Goal: Task Accomplishment & Management: Complete application form

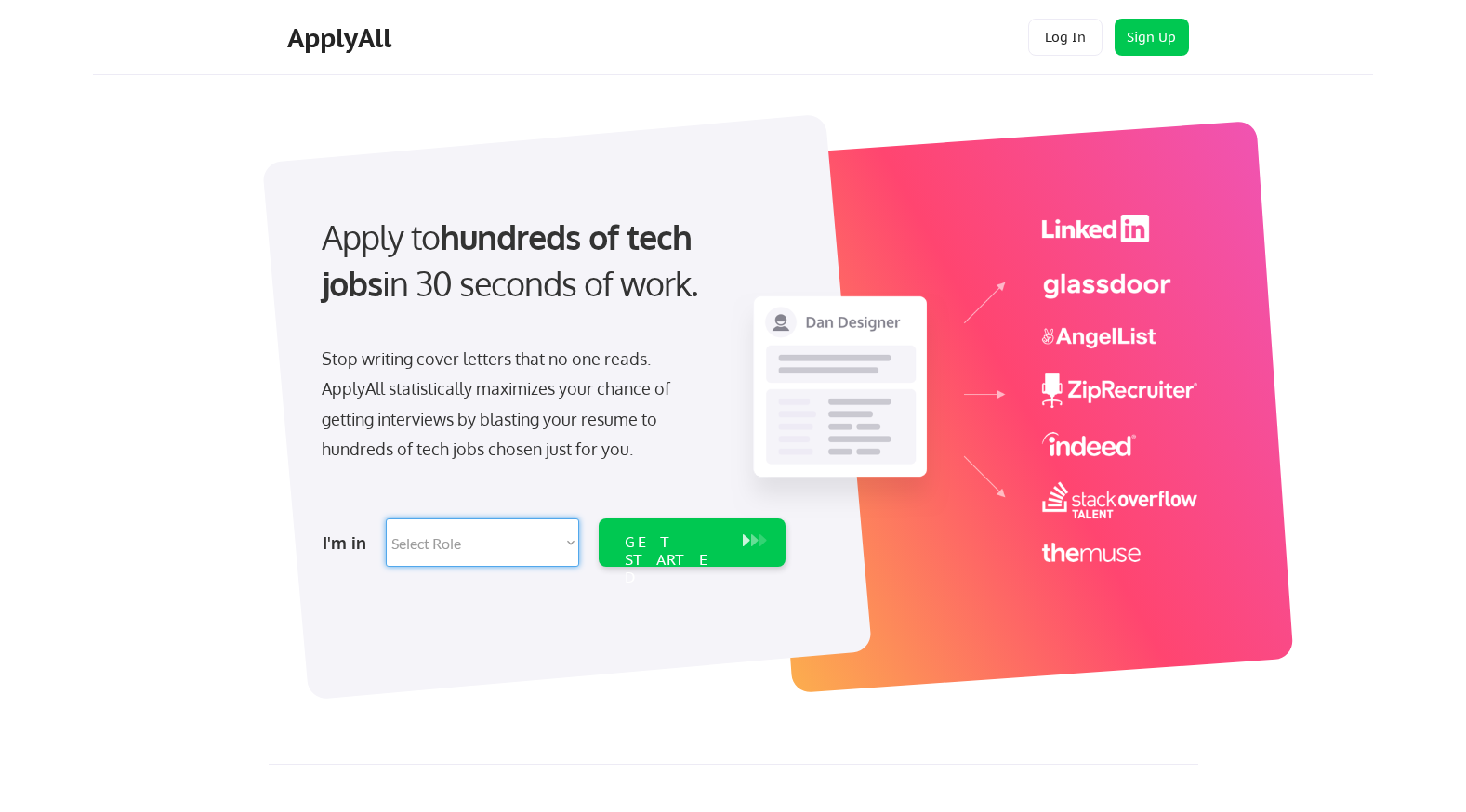
click at [571, 542] on select "Select Role Software Engineering Product Management Customer Success Sales UI/U…" at bounding box center [482, 542] width 194 height 49
click at [439, 540] on select "Select Role Software Engineering Product Management Customer Success Sales UI/U…" at bounding box center [482, 542] width 194 height 49
click at [422, 540] on select "Select Role Software Engineering Product Management Customer Success Sales UI/U…" at bounding box center [482, 542] width 194 height 49
click at [385, 518] on select "Select Role Software Engineering Product Management Customer Success Sales UI/U…" at bounding box center [482, 542] width 194 height 49
click at [443, 532] on select "Select Role Software Engineering Product Management Customer Success Sales UI/U…" at bounding box center [482, 542] width 194 height 49
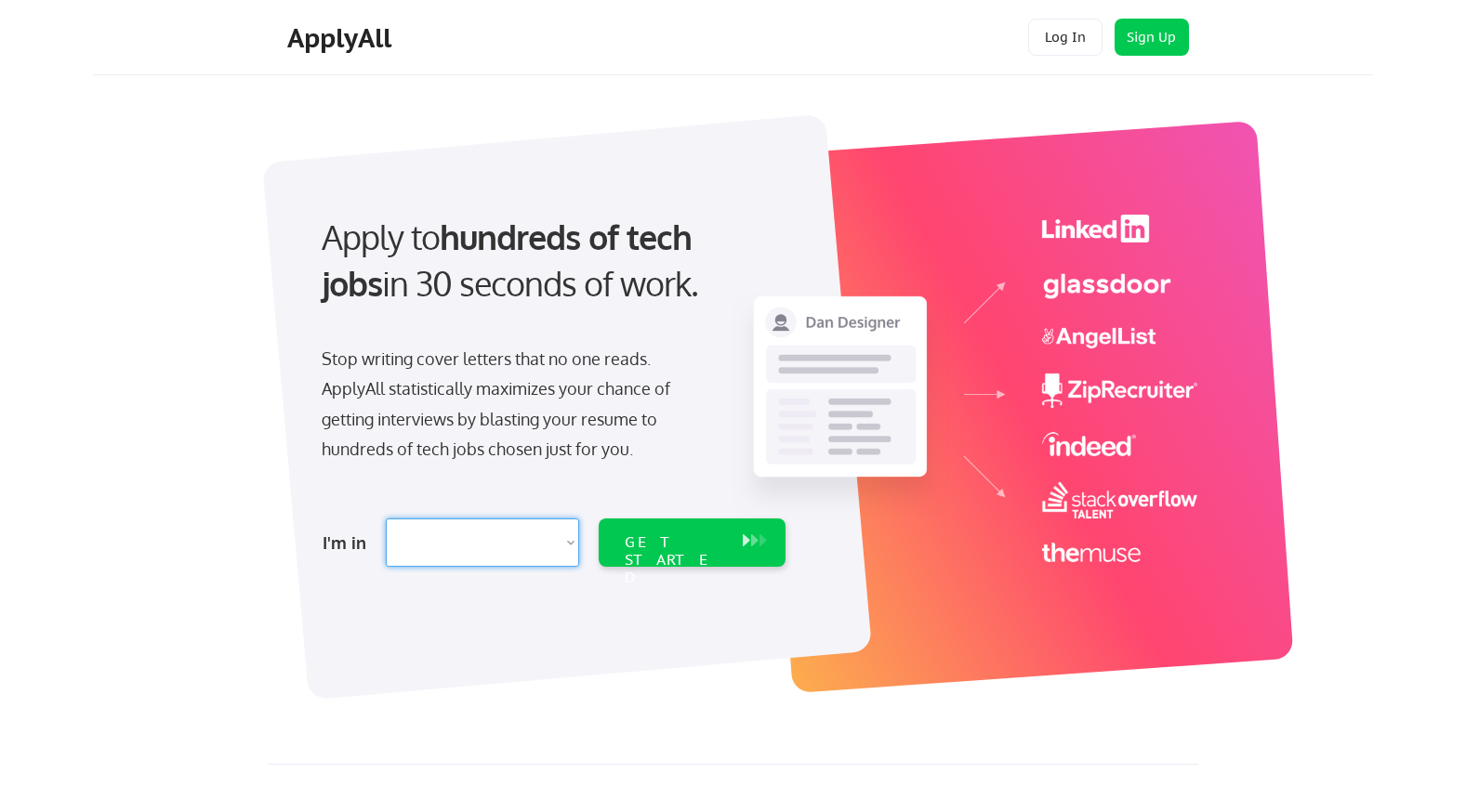
click at [432, 532] on select "Select Role Software Engineering Product Management Customer Success Sales UI/U…" at bounding box center [482, 542] width 194 height 49
click at [426, 534] on select "Select Role Software Engineering Product Management Customer Success Sales UI/U…" at bounding box center [482, 542] width 194 height 49
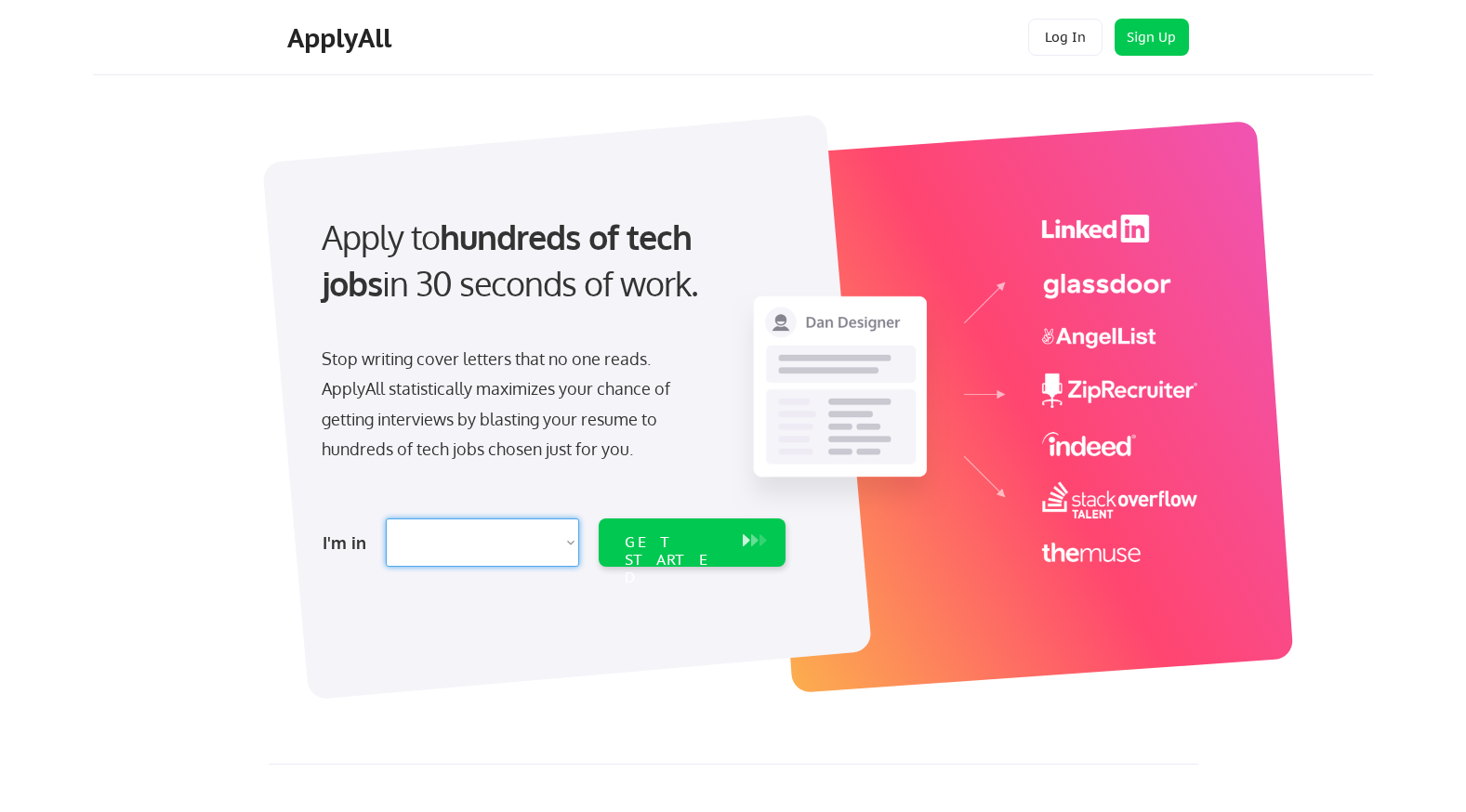
click at [426, 534] on select "Select Role Software Engineering Product Management Customer Success Sales UI/U…" at bounding box center [482, 542] width 194 height 49
click at [399, 548] on select "Select Role Software Engineering Product Management Customer Success Sales UI/U…" at bounding box center [482, 542] width 194 height 49
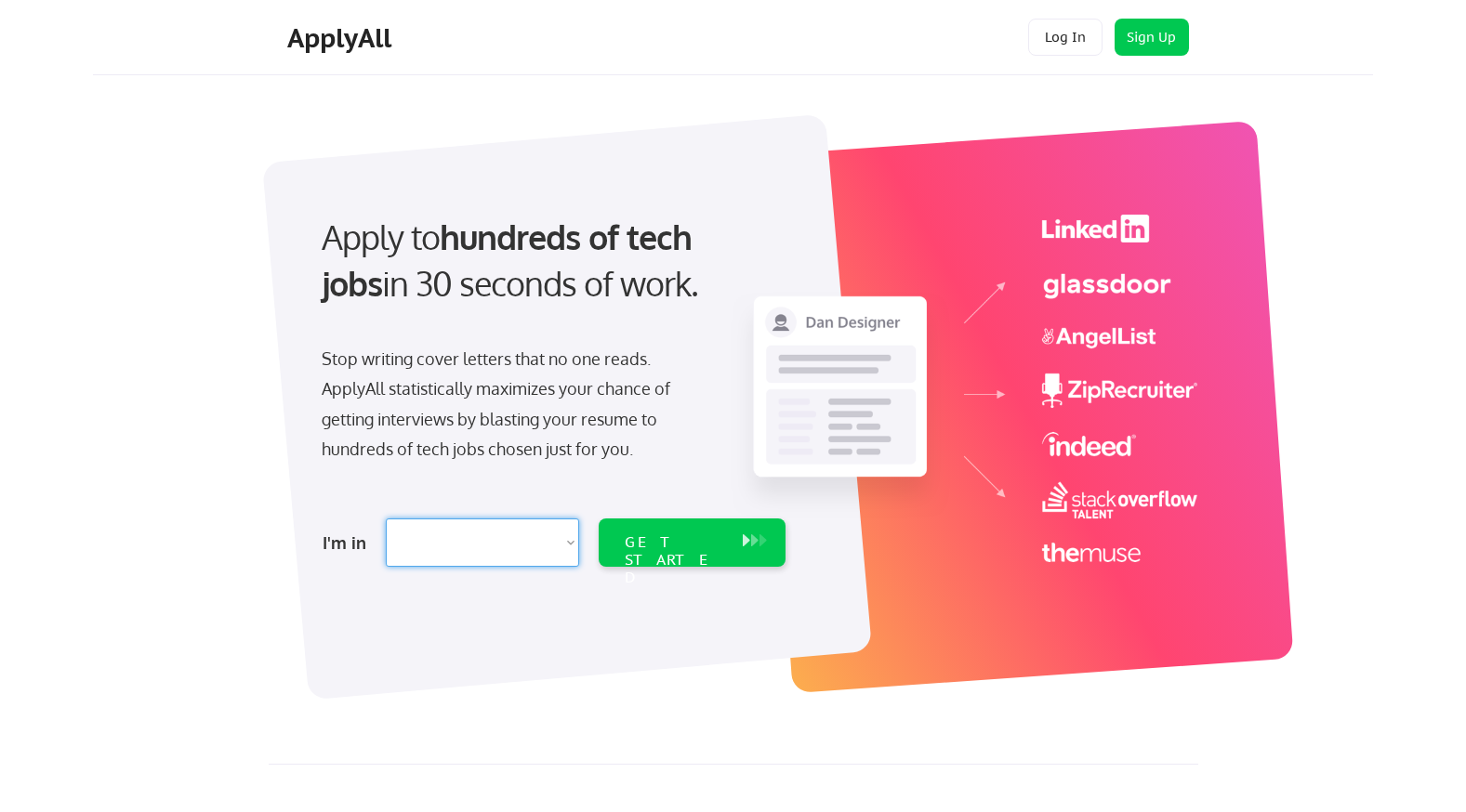
select select ""tech_finance_biz_ops_cos""
click at [385, 518] on select "Select Role Software Engineering Product Management Customer Success Sales UI/U…" at bounding box center [482, 542] width 194 height 49
select select ""tech_finance_biz_ops_cos""
click at [668, 545] on div "GET STARTED" at bounding box center [674, 560] width 99 height 54
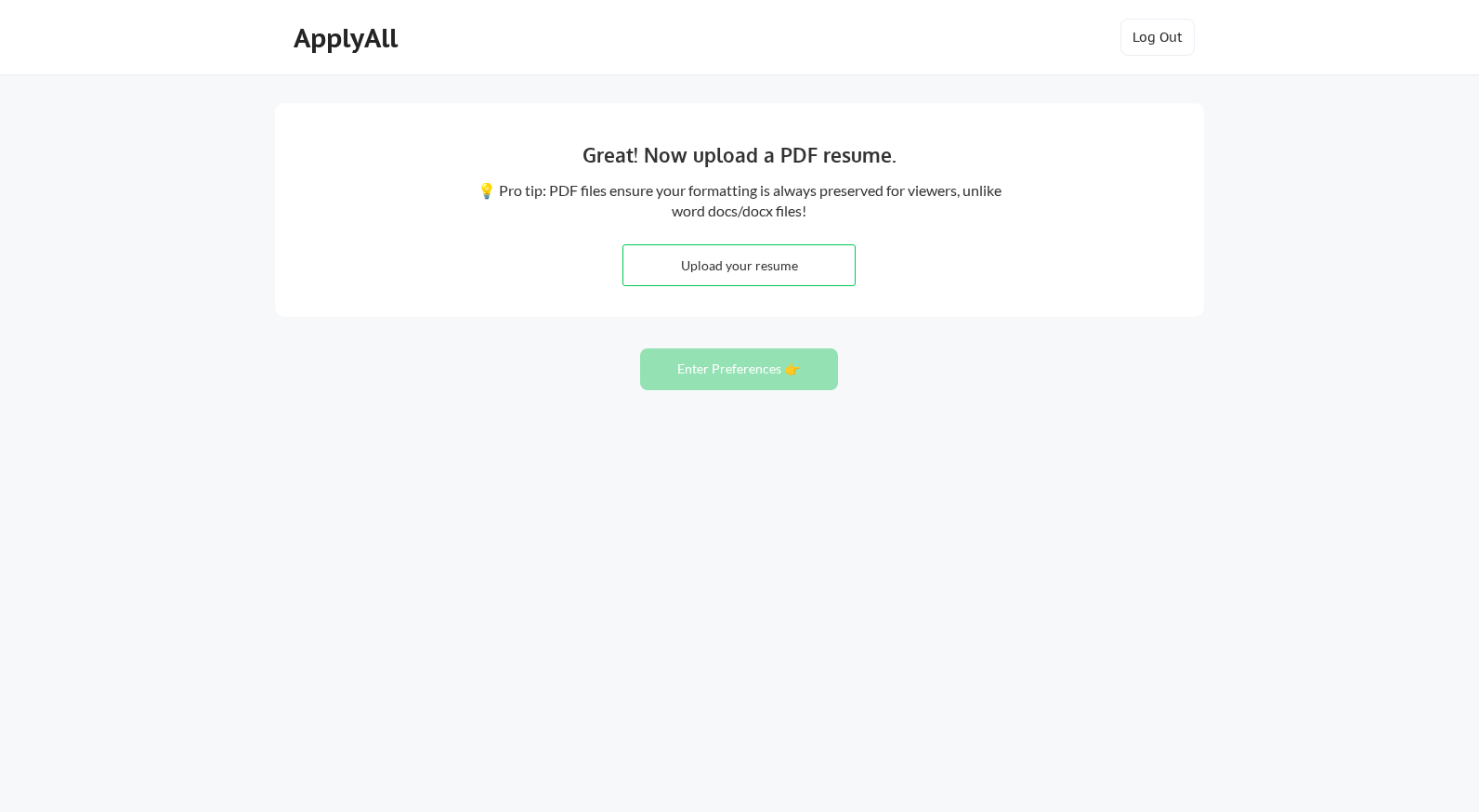
click at [740, 264] on input "file" at bounding box center [739, 265] width 231 height 40
type input "C:\fakepath\New Resume 2025.docx"
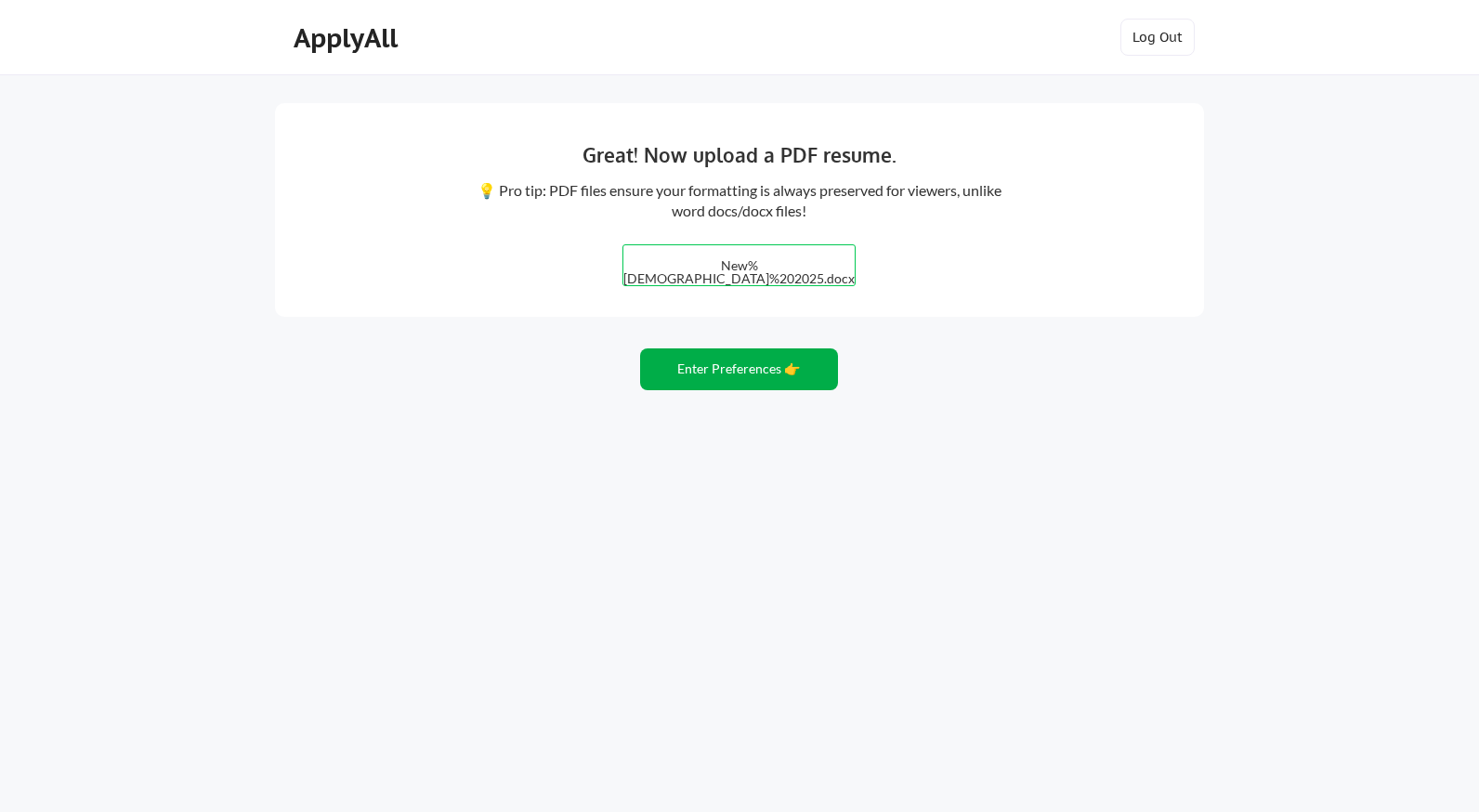
click at [732, 366] on button "Enter Preferences 👉" at bounding box center [739, 369] width 198 height 42
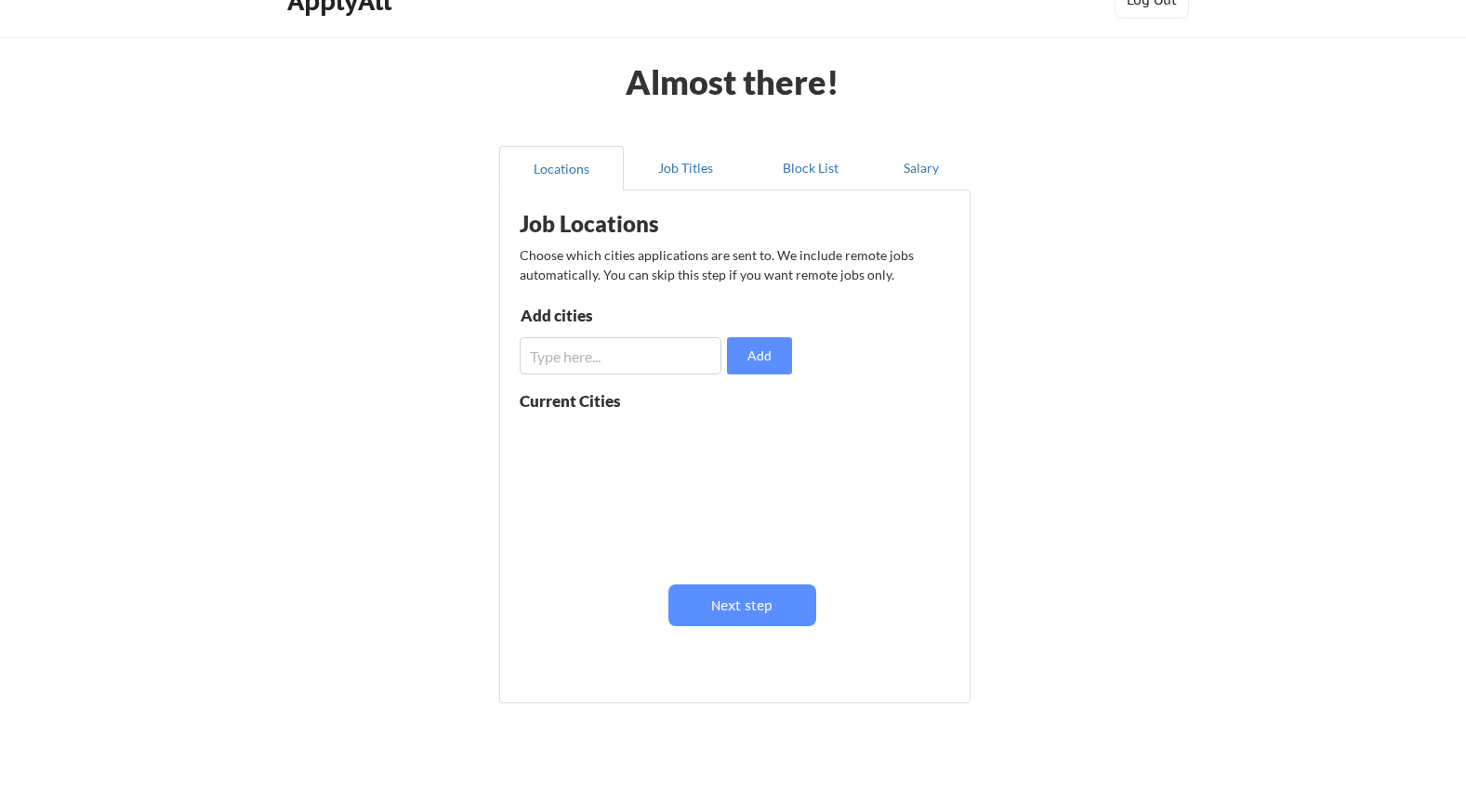
scroll to position [6, 0]
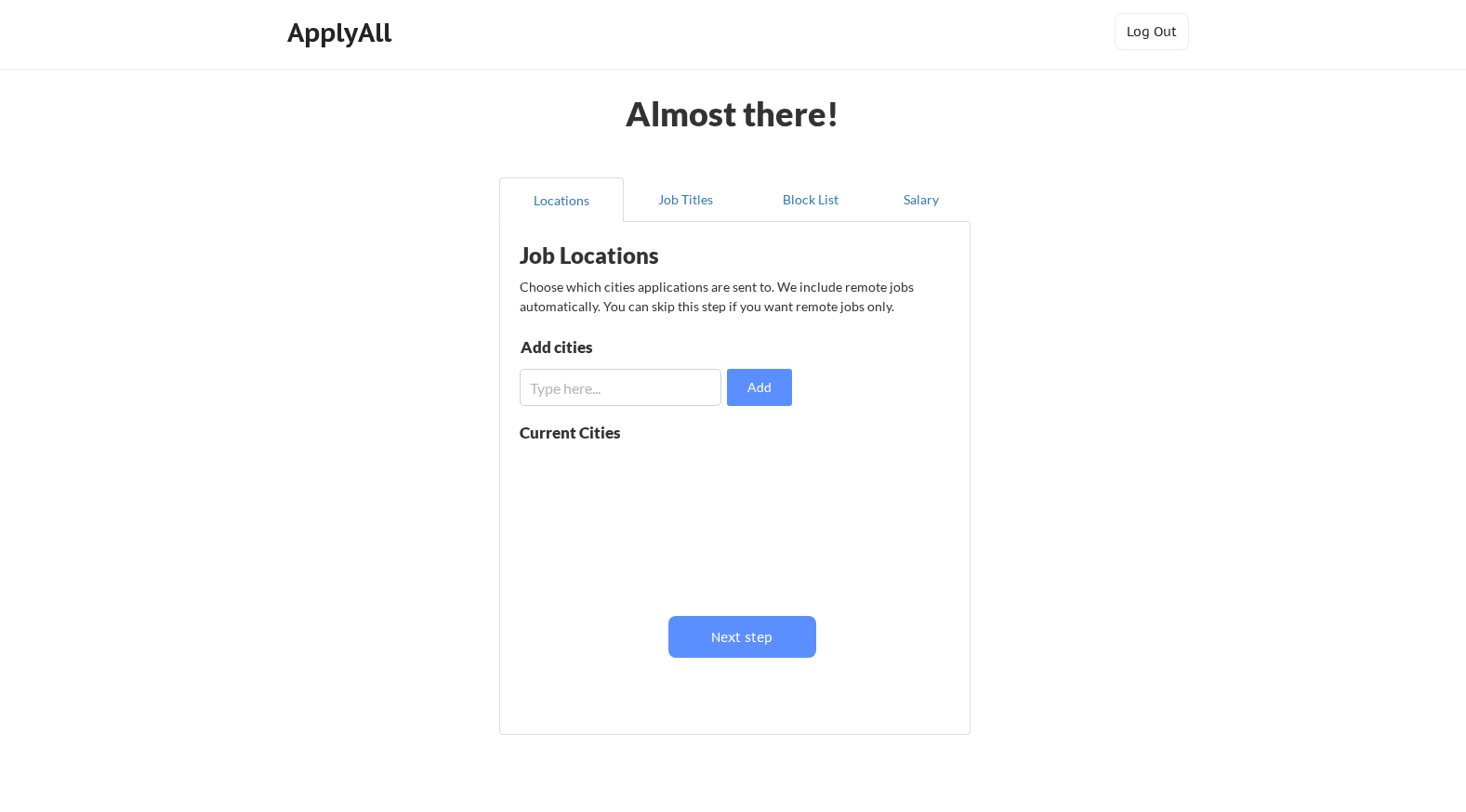
click at [600, 390] on input "input" at bounding box center [620, 386] width 202 height 37
click at [576, 397] on input "input" at bounding box center [620, 386] width 202 height 37
type input "[GEOGRAPHIC_DATA], [GEOGRAPHIC_DATA]"
click at [780, 390] on button "Add" at bounding box center [759, 386] width 65 height 37
click at [614, 392] on input "input" at bounding box center [620, 386] width 202 height 37
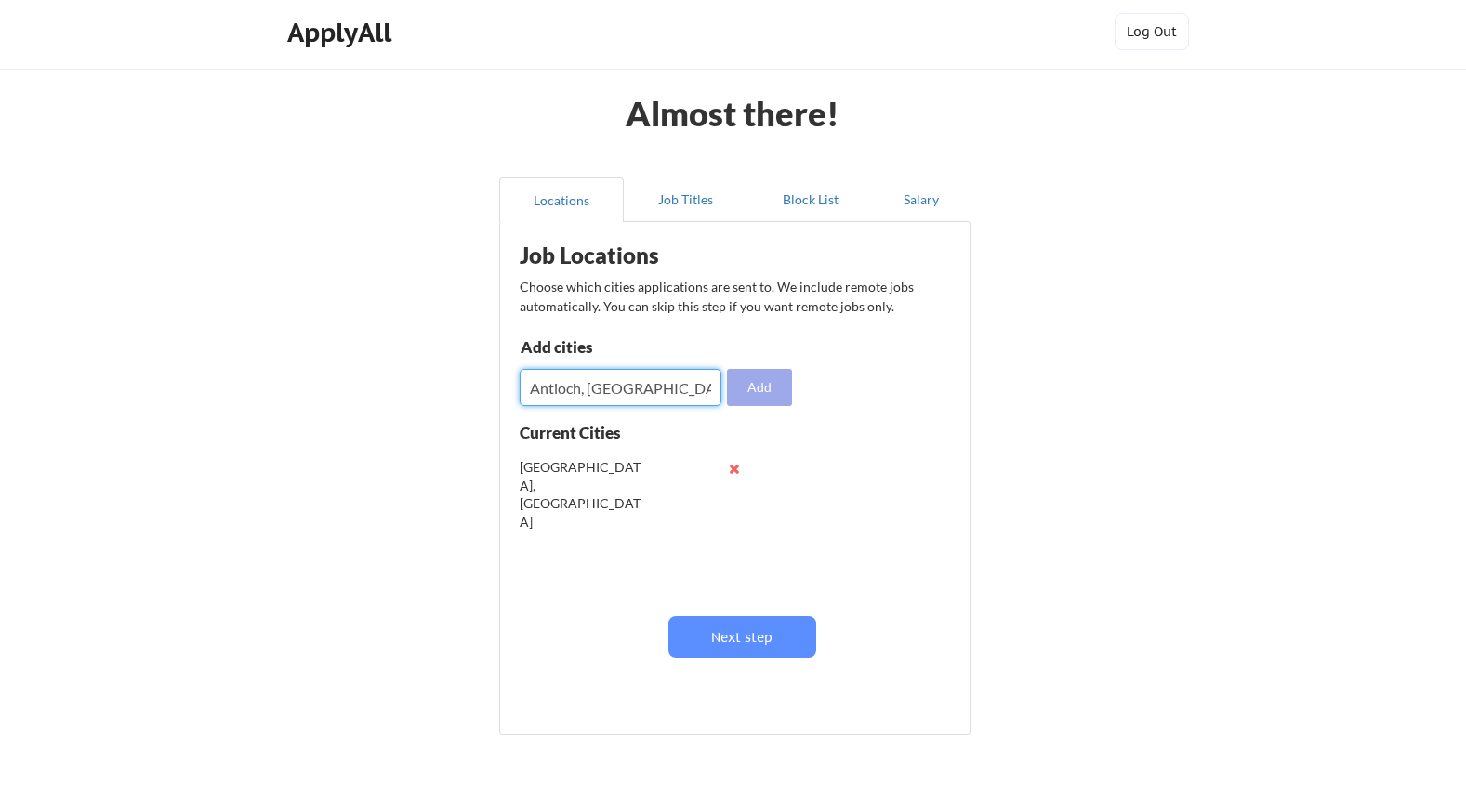
type input "Antioch, CA"
click at [788, 394] on button "Add" at bounding box center [759, 386] width 65 height 37
click at [612, 400] on input "input" at bounding box center [620, 386] width 202 height 37
click at [680, 397] on input "input" at bounding box center [620, 386] width 202 height 37
click at [597, 393] on input "input" at bounding box center [620, 386] width 202 height 37
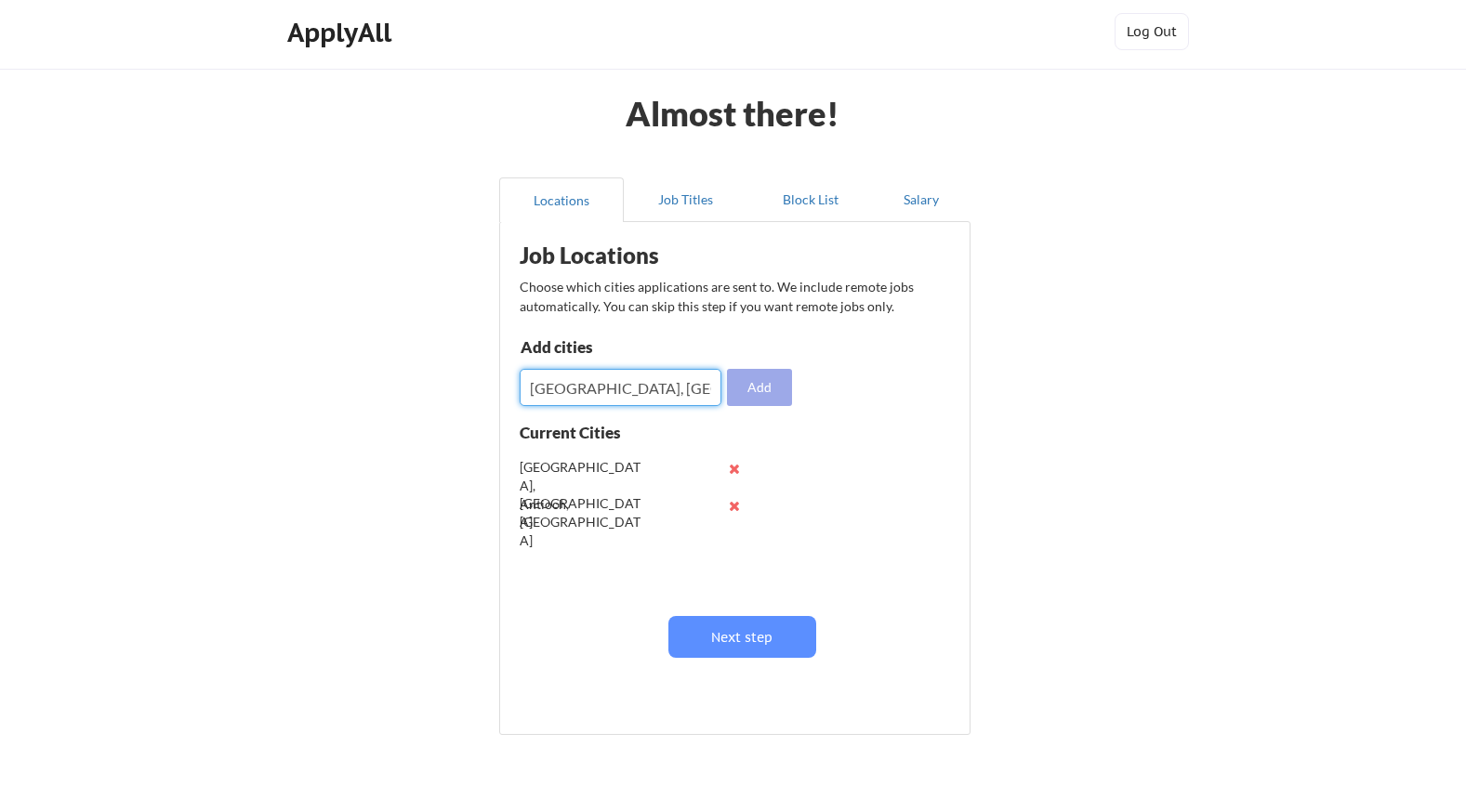
type input "Fairfield, CA"
click at [761, 387] on button "Add" at bounding box center [759, 386] width 65 height 37
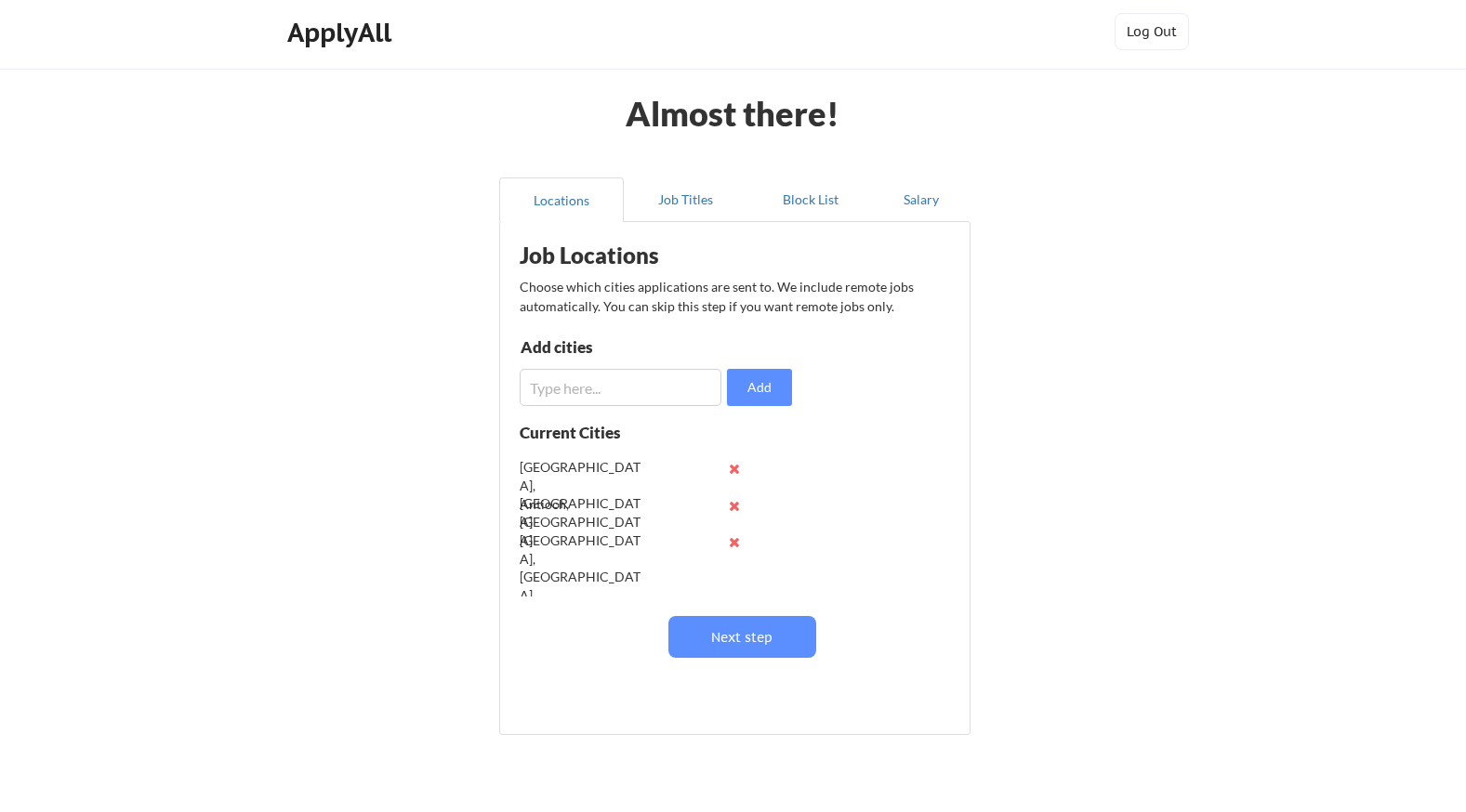
click at [624, 397] on input "input" at bounding box center [620, 386] width 202 height 37
click at [685, 395] on input "input" at bounding box center [620, 386] width 202 height 37
type input "Livermore, CA"
click at [760, 396] on button "Add" at bounding box center [759, 386] width 65 height 37
click at [603, 382] on input "input" at bounding box center [620, 386] width 202 height 37
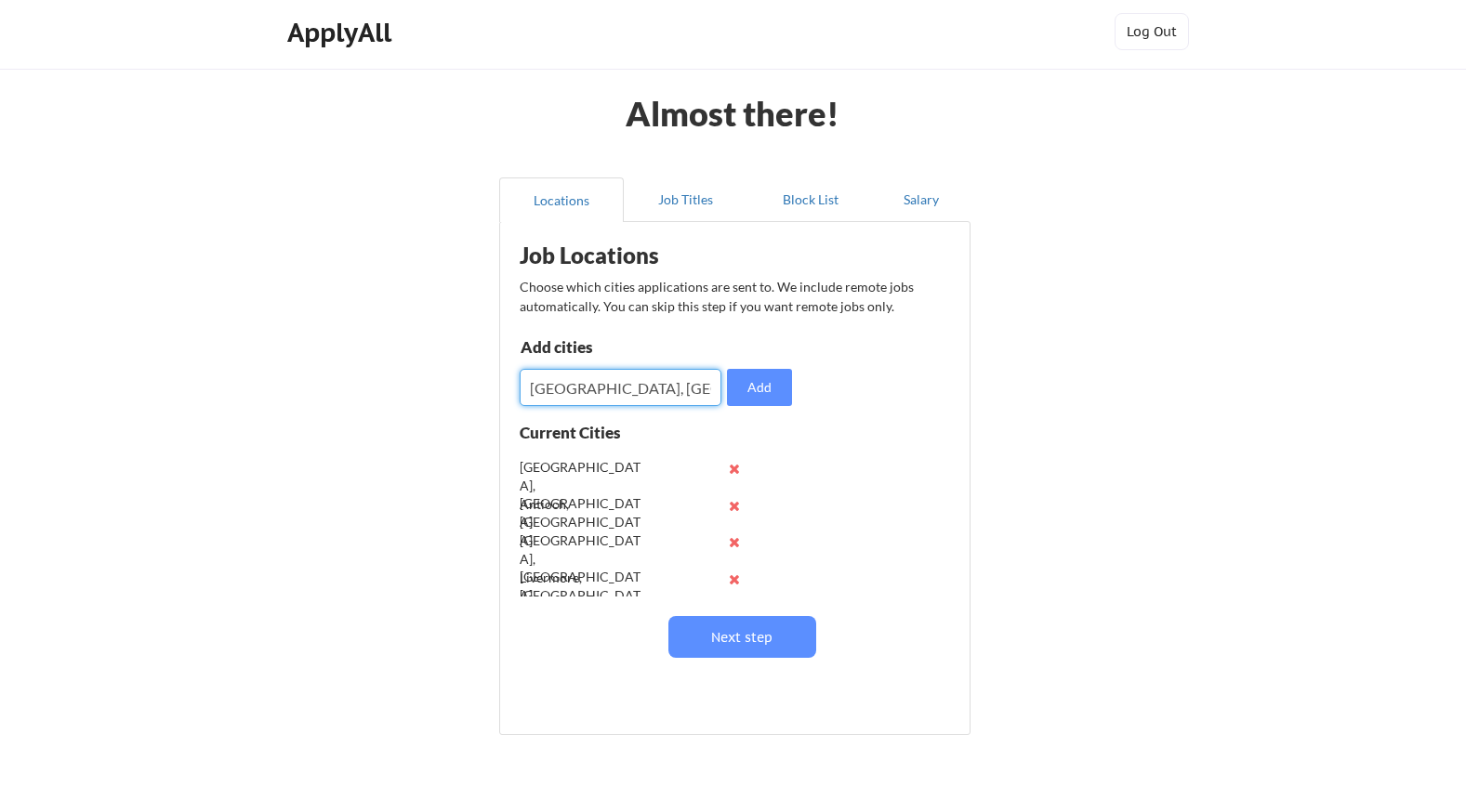
type input "Stockton, CA"
click at [638, 442] on div "Current Cities" at bounding box center [590, 436] width 141 height 22
click at [777, 393] on button "Add" at bounding box center [759, 386] width 65 height 37
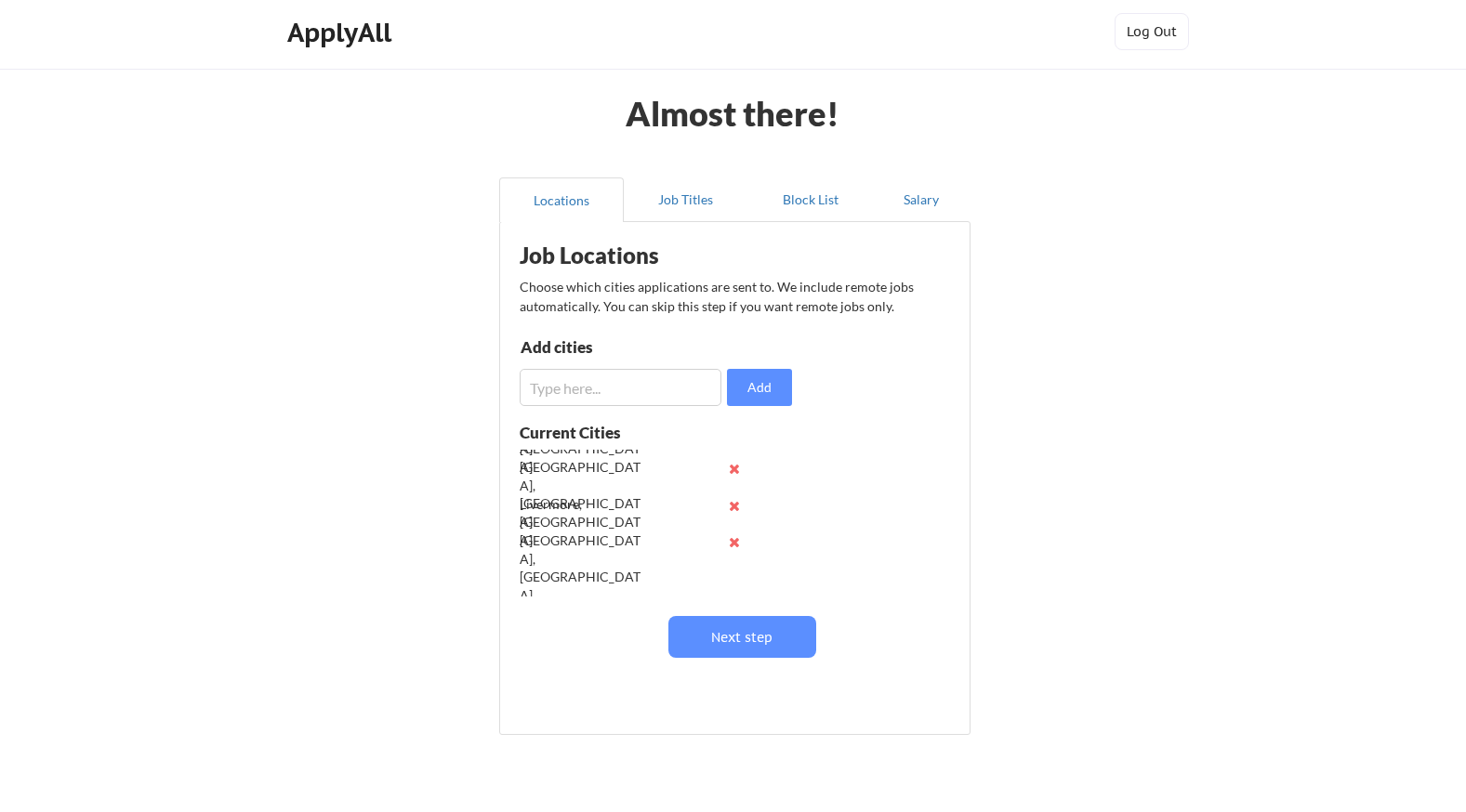
scroll to position [0, 0]
click at [627, 372] on input "input" at bounding box center [620, 386] width 202 height 37
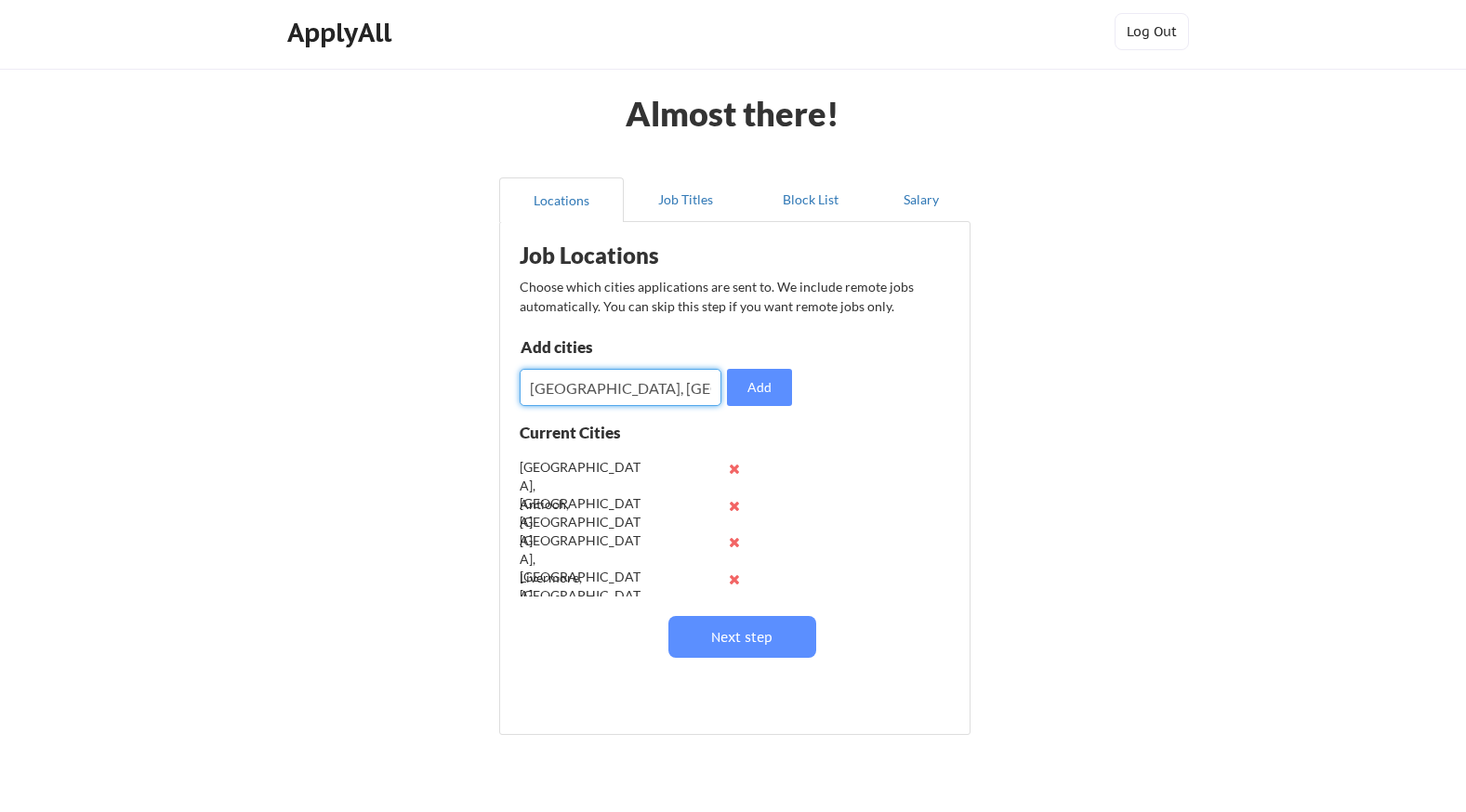
type input "Richmond, CA"
click at [620, 483] on div "Concord, CA" at bounding box center [637, 468] width 234 height 37
click at [759, 392] on button "Add" at bounding box center [759, 386] width 65 height 37
click at [652, 391] on input "input" at bounding box center [620, 386] width 202 height 37
type input "Pittsburg, CA"
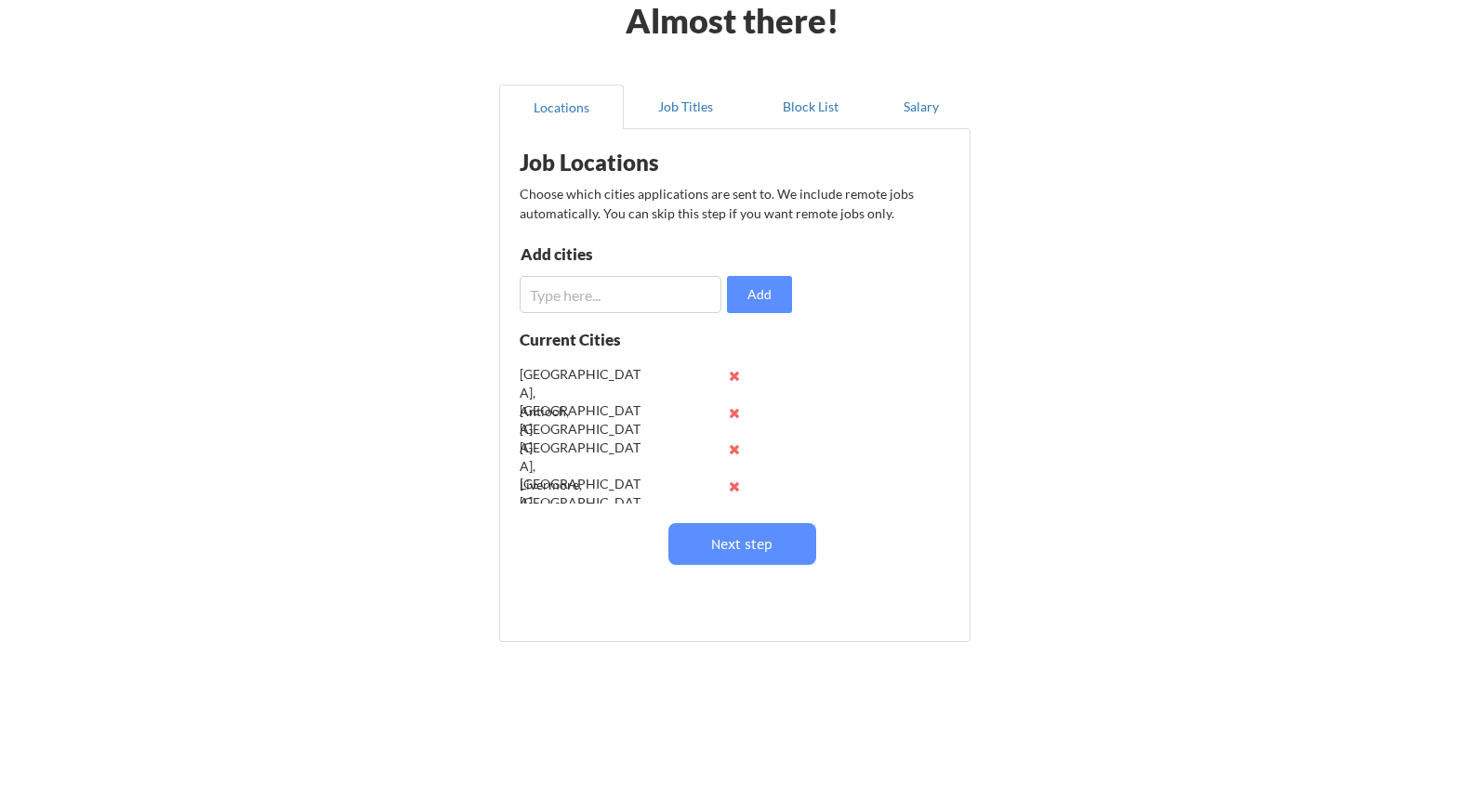
click at [648, 303] on input "input" at bounding box center [620, 294] width 202 height 37
type input "Napa, CA"
click at [568, 298] on input "input" at bounding box center [620, 294] width 202 height 37
type input "Sacramento, CA"
click at [686, 288] on input "input" at bounding box center [620, 294] width 202 height 37
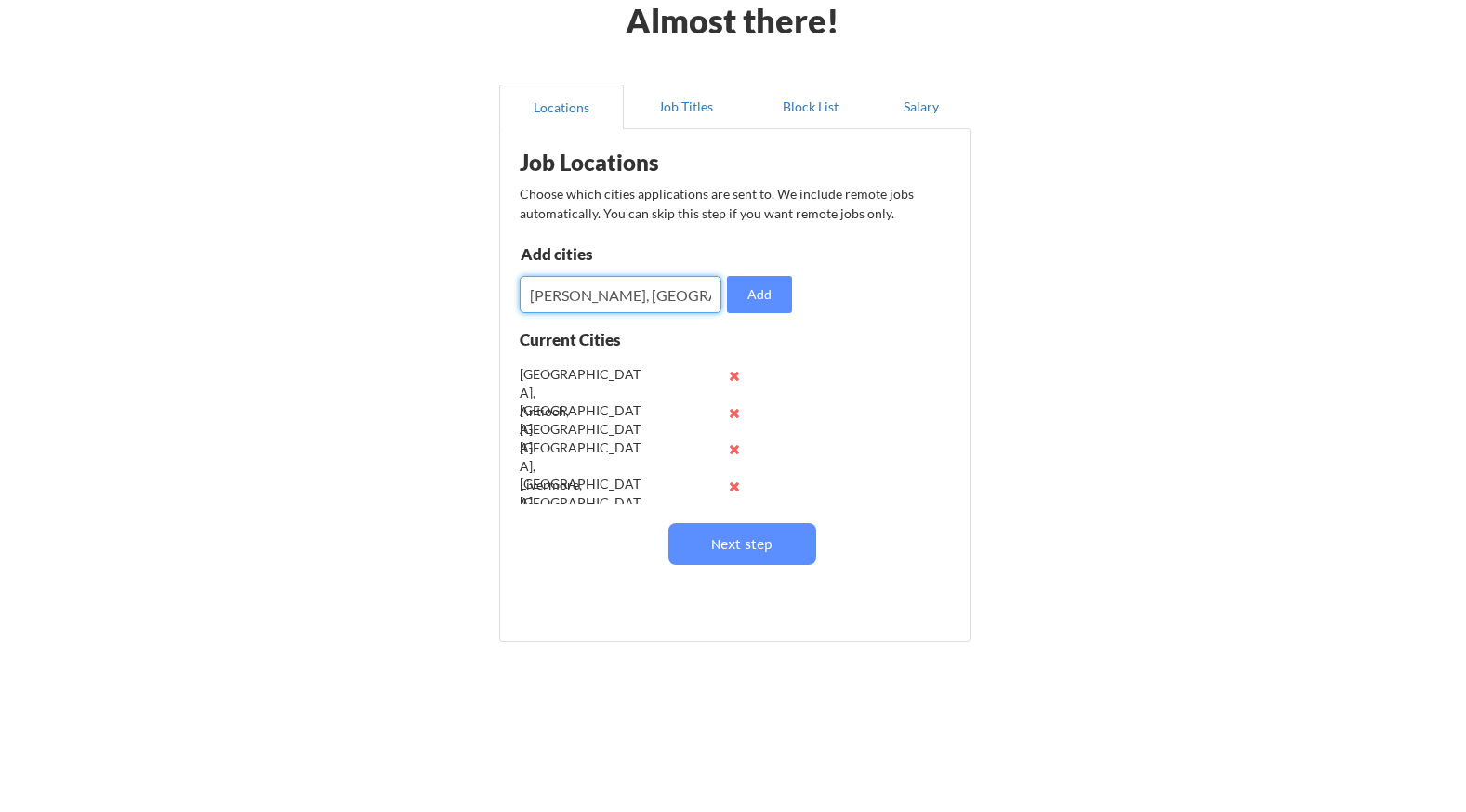
click at [678, 296] on input "input" at bounding box center [620, 294] width 202 height 37
type input "Tracy, CA"
click at [627, 298] on input "input" at bounding box center [620, 294] width 202 height 37
type input "Pleasanton, CA"
click at [603, 296] on input "input" at bounding box center [620, 294] width 202 height 37
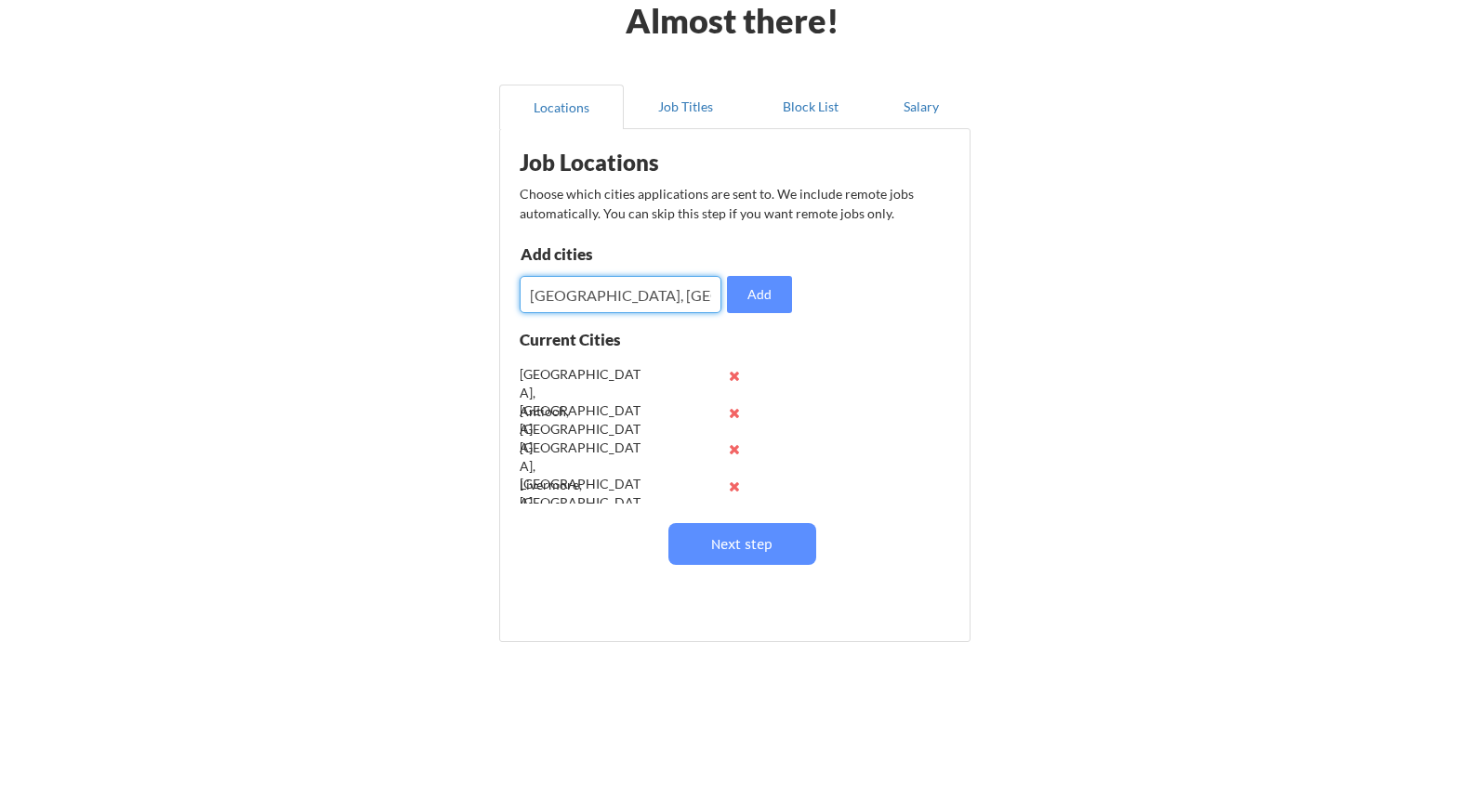
type input "Walnut Creek, CA"
click at [603, 296] on input "input" at bounding box center [620, 294] width 202 height 37
type input "Danville, CA"
click at [630, 286] on input "input" at bounding box center [620, 294] width 202 height 37
type input "Byron, CA"
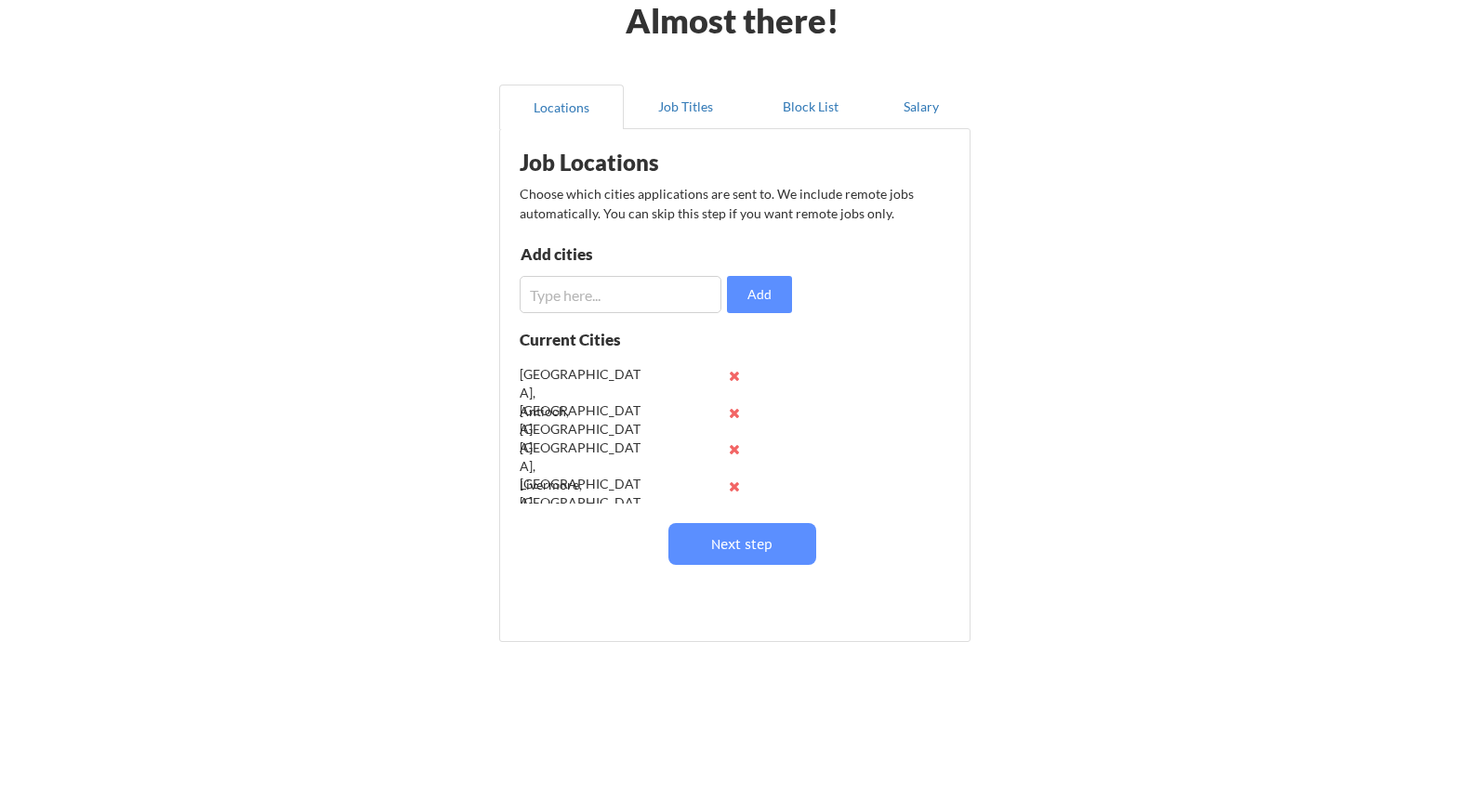
click at [608, 303] on input "input" at bounding box center [620, 294] width 202 height 37
type input "Rio Vista, CA"
click at [643, 291] on input "input" at bounding box center [620, 294] width 202 height 37
type input "Benicia, CA"
click at [766, 282] on button "Add" at bounding box center [759, 294] width 65 height 37
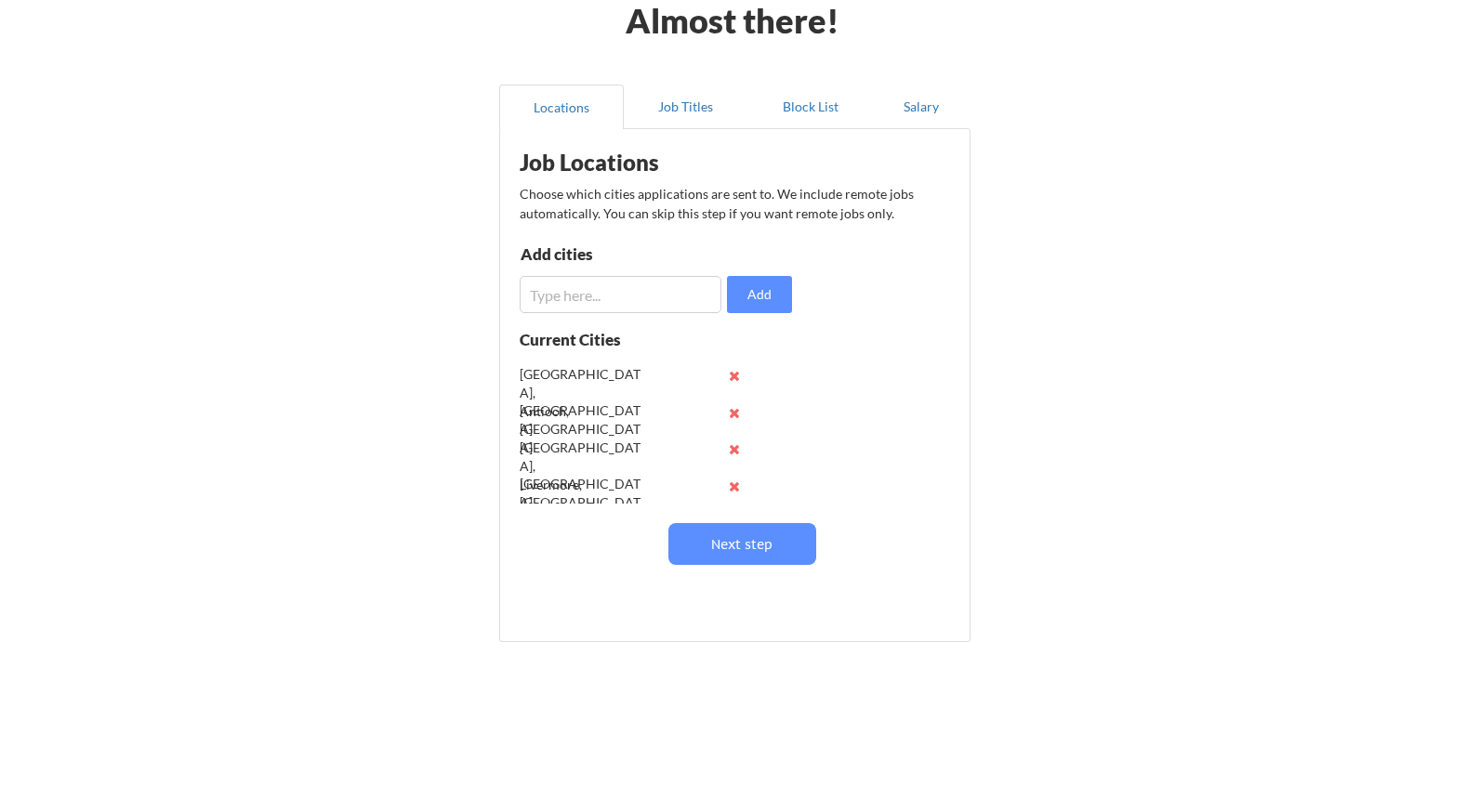
click at [616, 310] on input "input" at bounding box center [620, 294] width 202 height 37
click at [619, 306] on input "input" at bounding box center [620, 294] width 202 height 37
type input "American Canyon, CA"
click at [611, 303] on input "input" at bounding box center [620, 294] width 202 height 37
type input "Vacaville, CA"
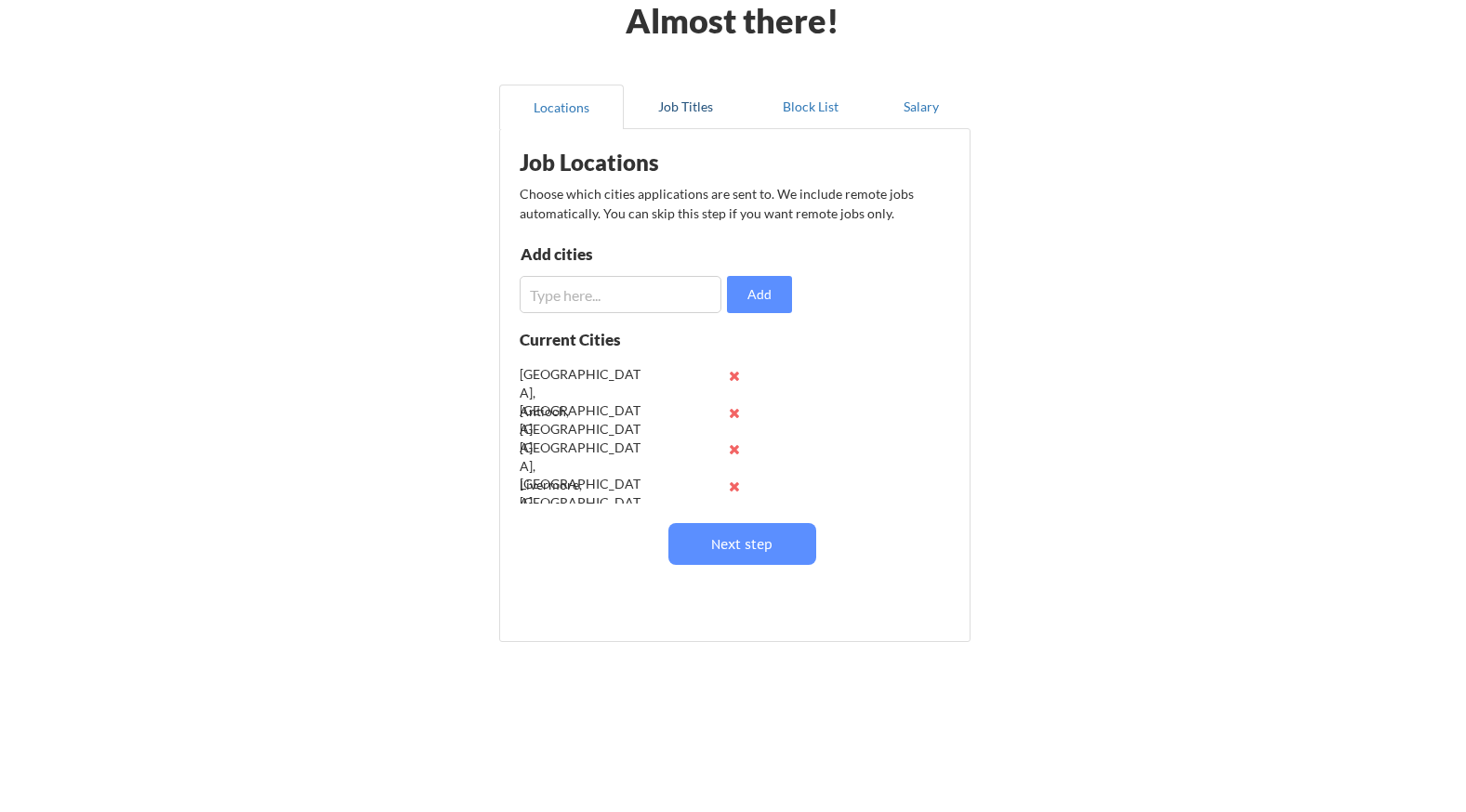
click at [694, 113] on button "Job Titles" at bounding box center [685, 106] width 124 height 45
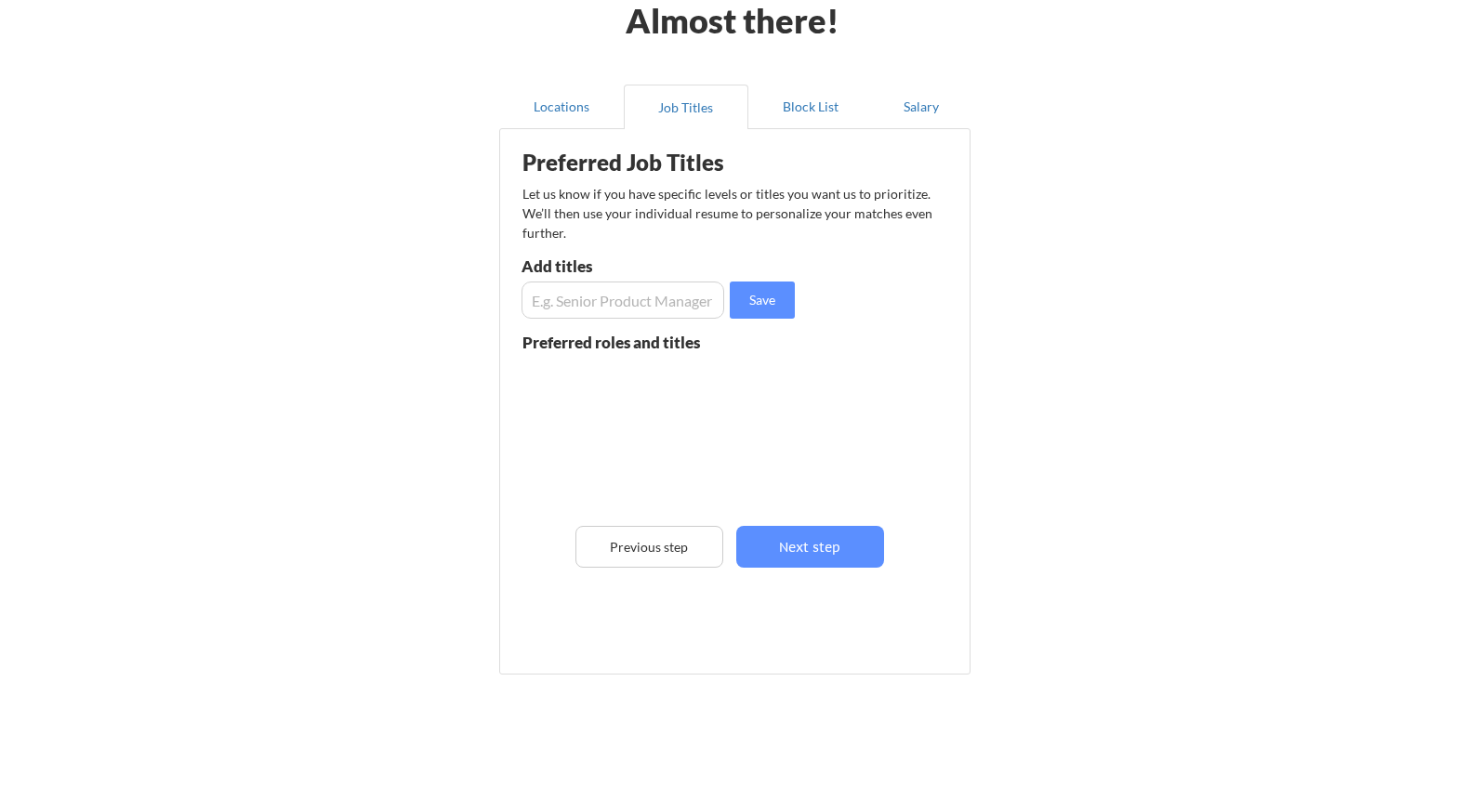
click at [585, 303] on input "input" at bounding box center [623, 300] width 203 height 37
type input "Operations Manager"
click at [663, 305] on input "input" at bounding box center [623, 300] width 203 height 37
type input "Production Manager"
click at [664, 307] on input "input" at bounding box center [623, 300] width 203 height 37
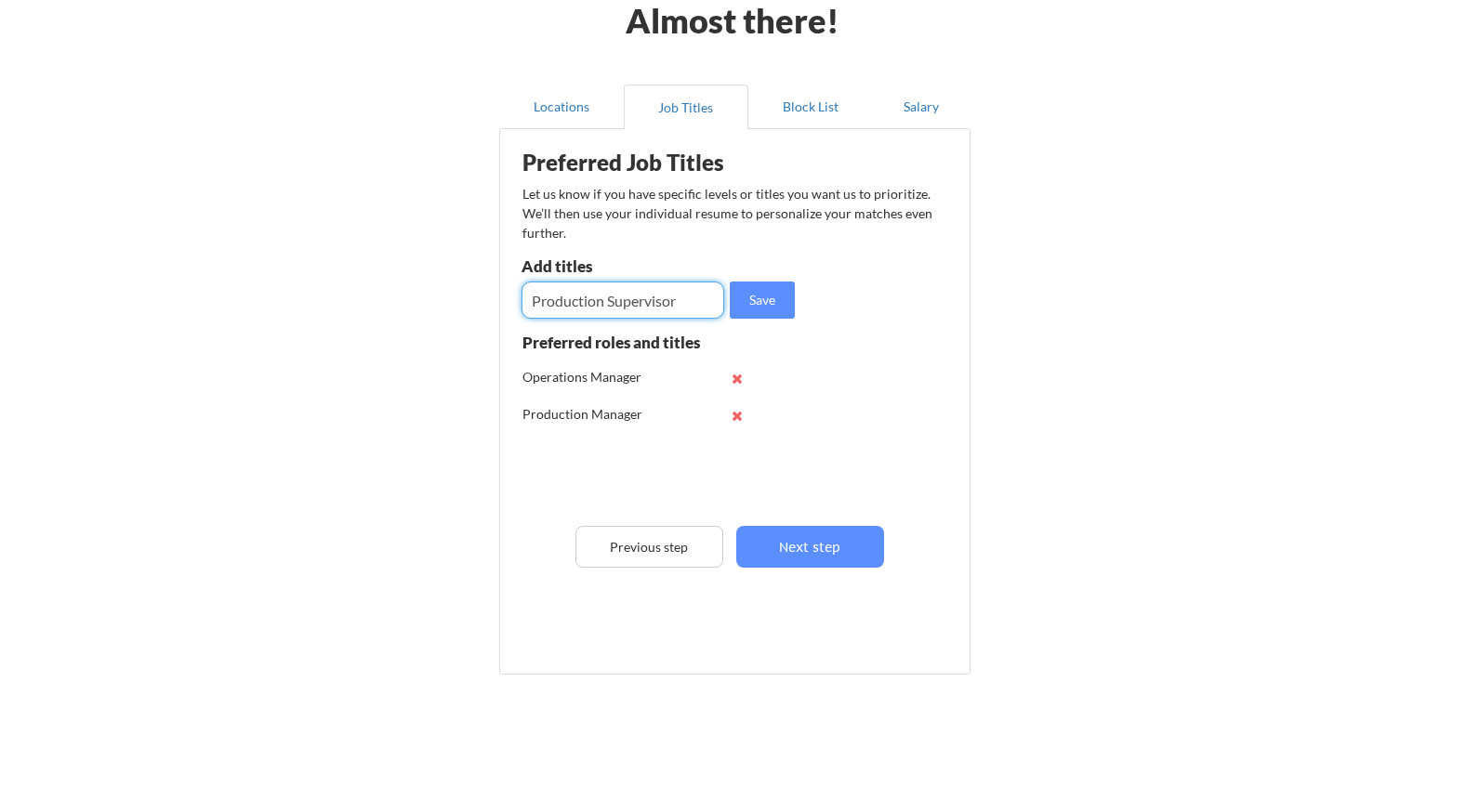
type input "Production Supervisor"
click at [646, 293] on input "input" at bounding box center [623, 300] width 203 height 37
click at [583, 306] on input "input" at bounding box center [623, 300] width 203 height 37
type input "Plant Manager"
click at [604, 301] on input "input" at bounding box center [623, 300] width 203 height 37
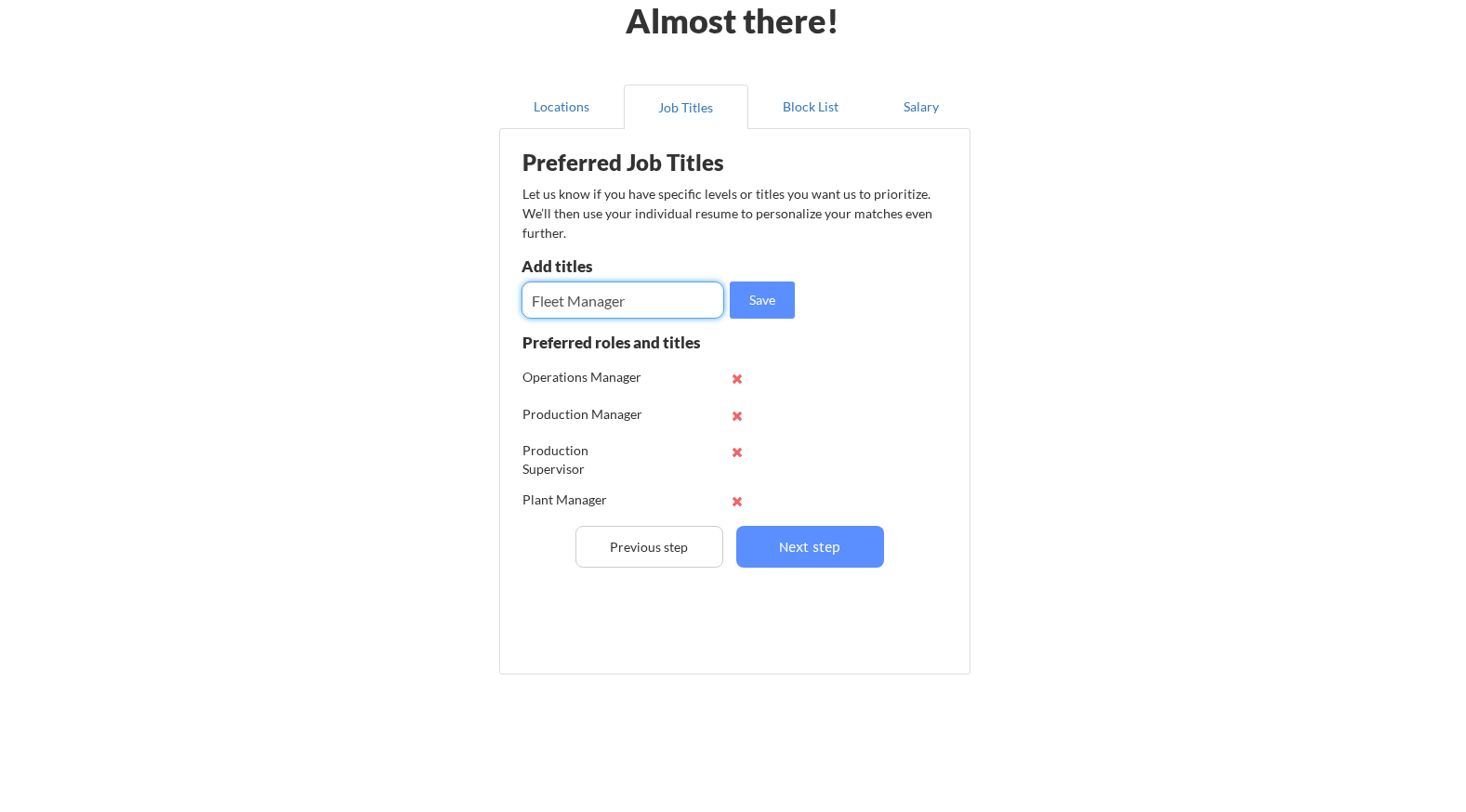
type input "Fleet Manager"
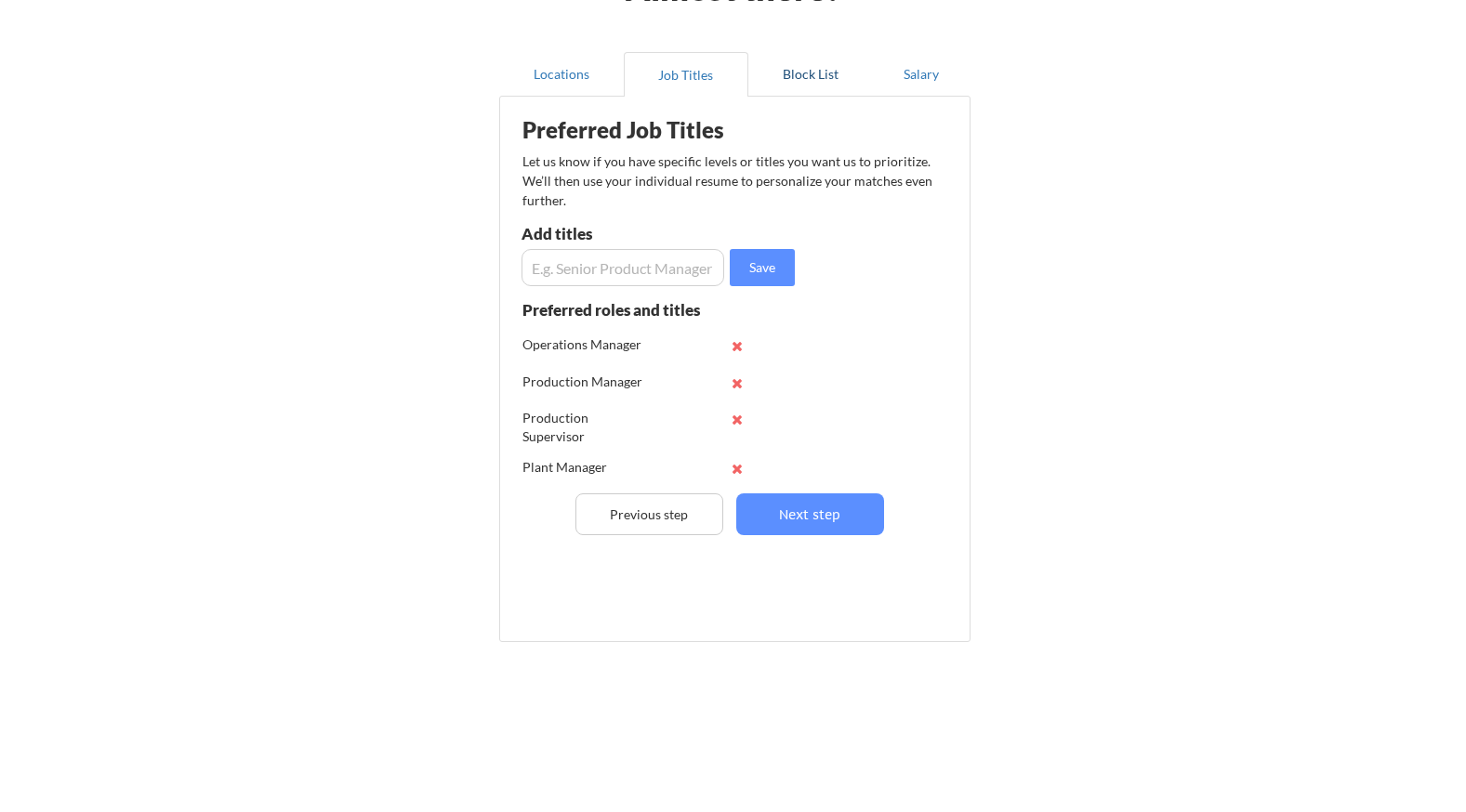
click at [808, 74] on button "Block List" at bounding box center [809, 73] width 124 height 45
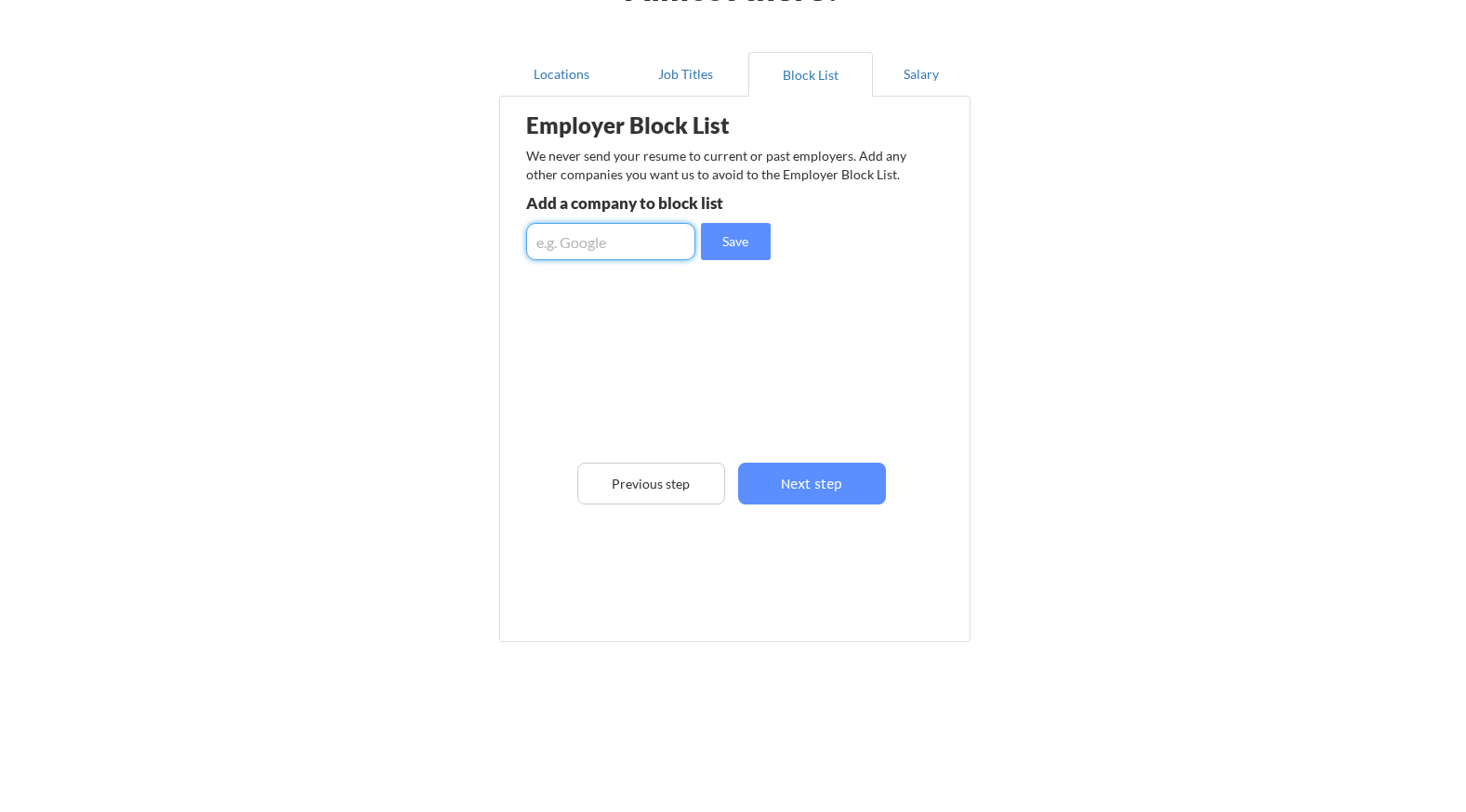
click at [570, 240] on input "input" at bounding box center [611, 241] width 169 height 37
type input "Silgan Containers"
click at [547, 240] on input "input" at bounding box center [611, 241] width 169 height 37
type input "Vision Recycling"
click at [632, 243] on input "input" at bounding box center [611, 241] width 169 height 37
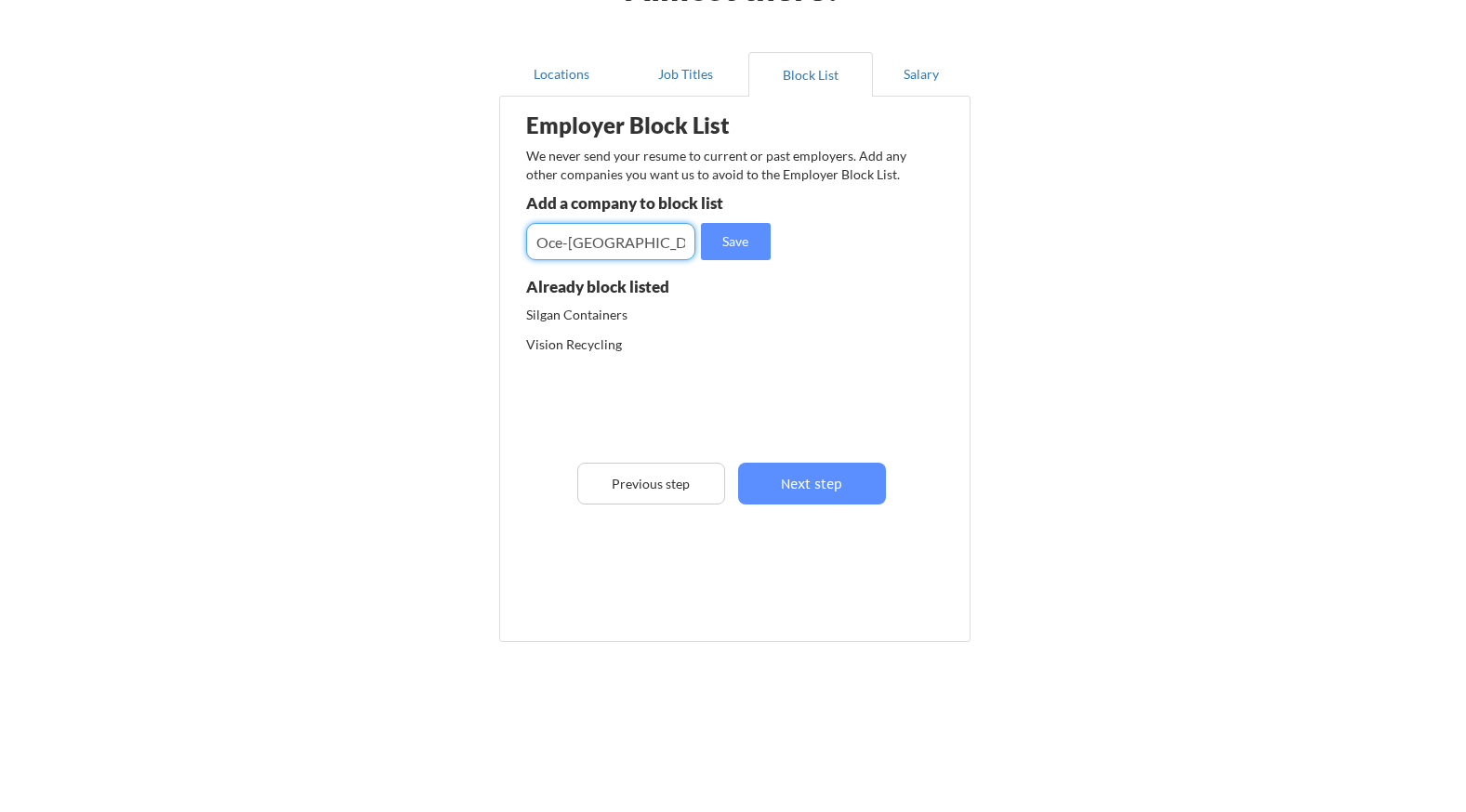
type input "Oce-USA"
click at [637, 233] on input "input" at bounding box center [611, 241] width 169 height 37
type input "Janus Associates"
click at [564, 245] on input "input" at bounding box center [611, 241] width 169 height 37
type input "All Phone Company"
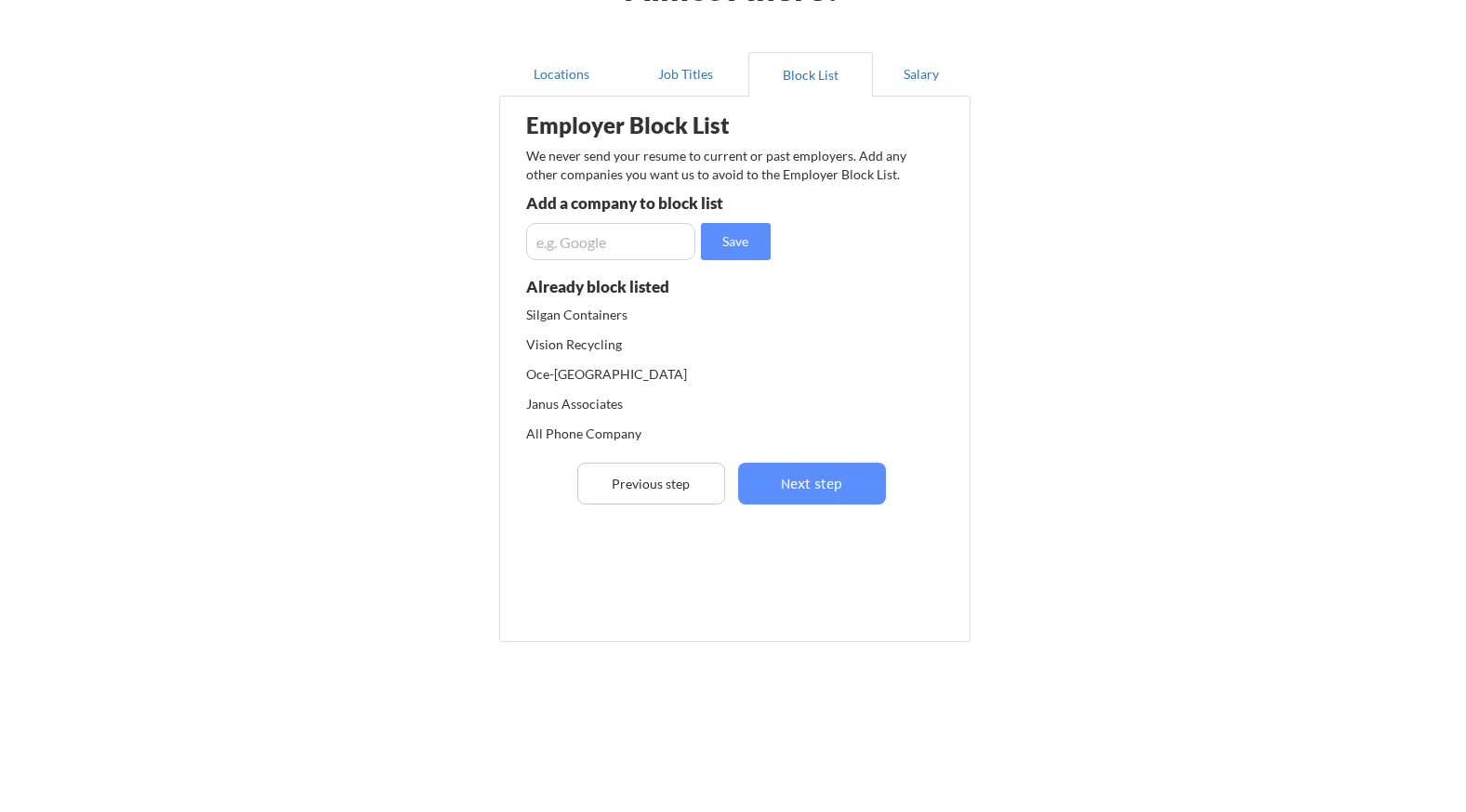
click at [608, 243] on input "input" at bounding box center [611, 241] width 169 height 37
type input "OA&W Insurance Marketing"
click at [588, 254] on input "input" at bounding box center [611, 241] width 169 height 37
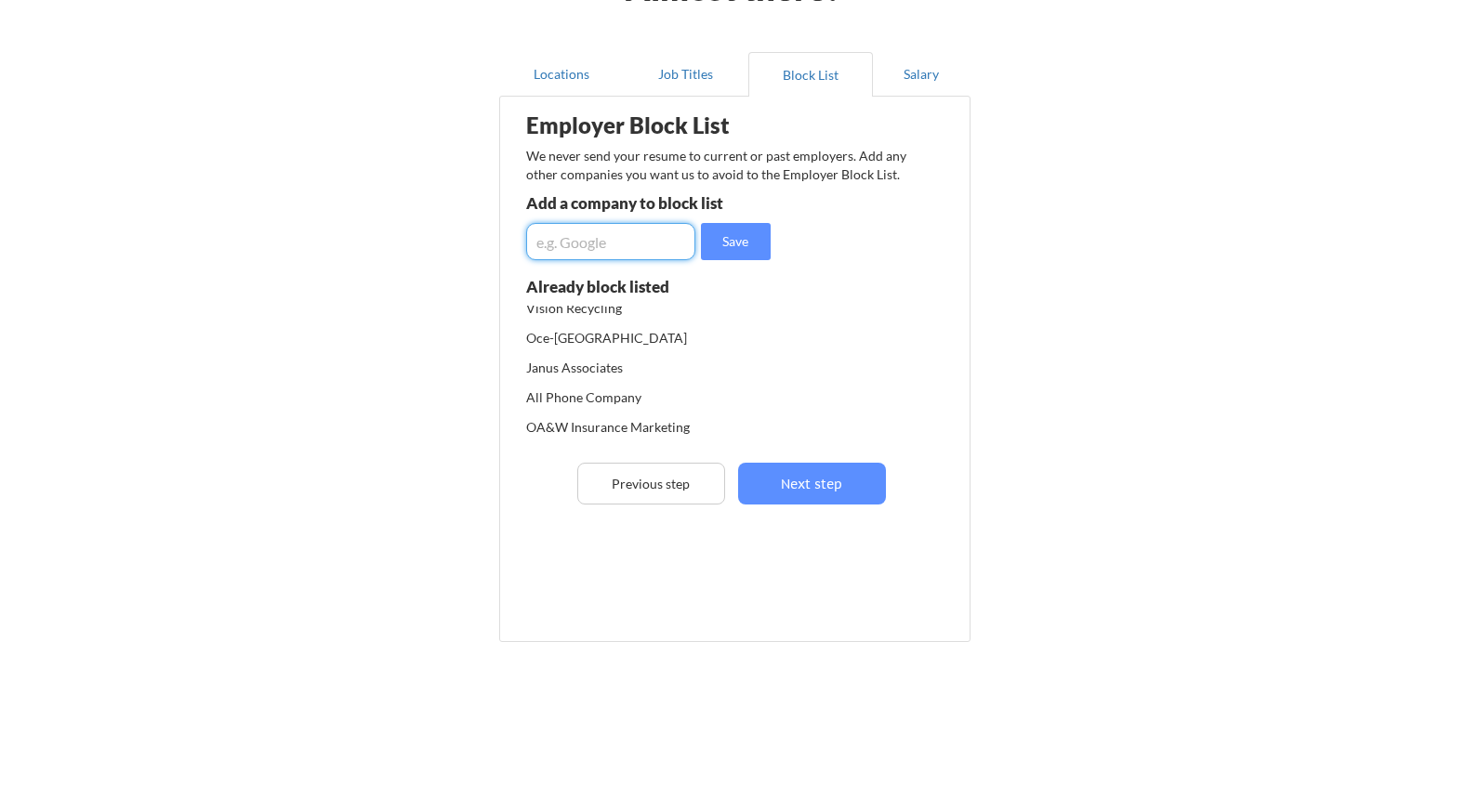
click at [653, 241] on input "input" at bounding box center [611, 241] width 169 height 37
type input "Kreysler & Associates"
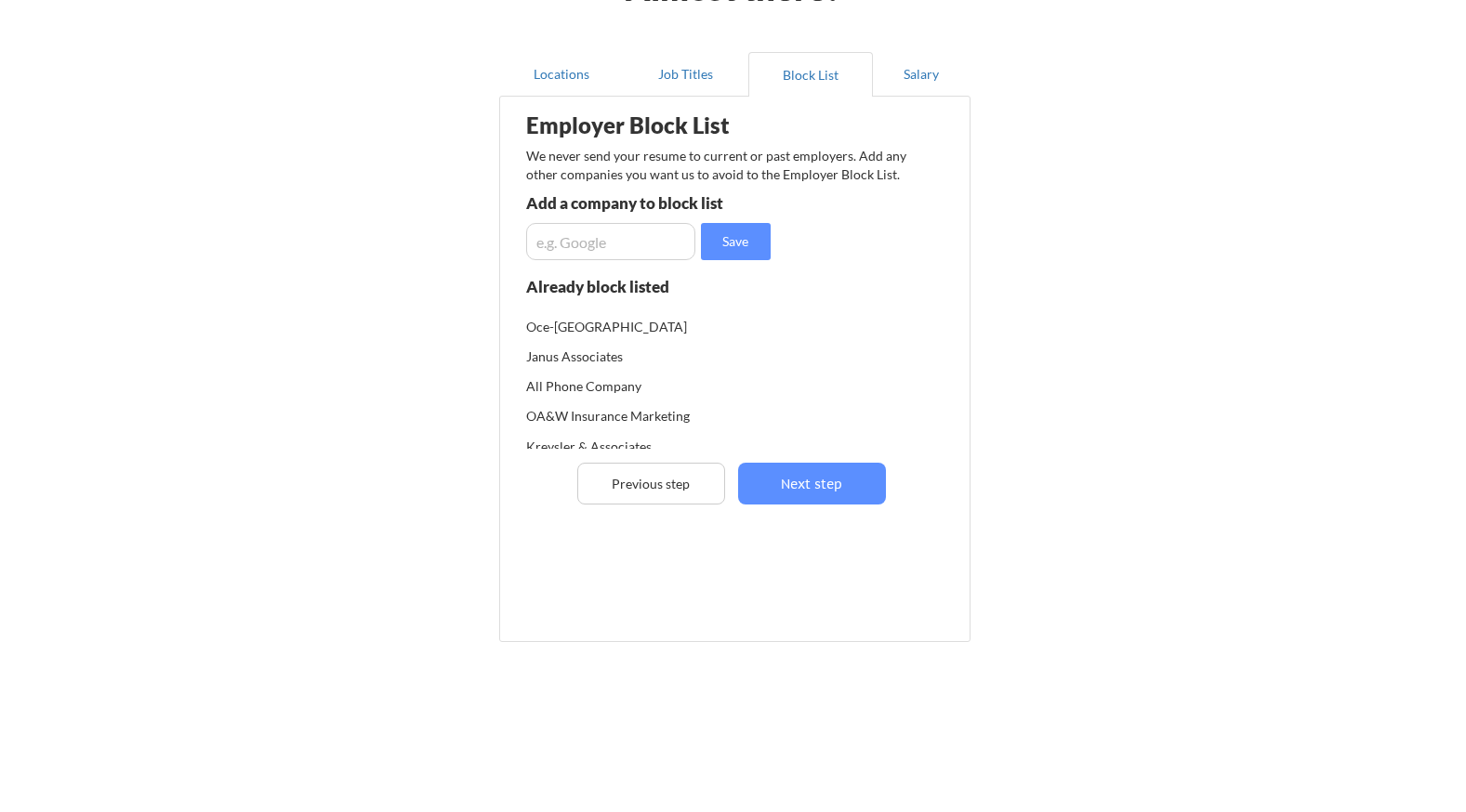
scroll to position [0, 0]
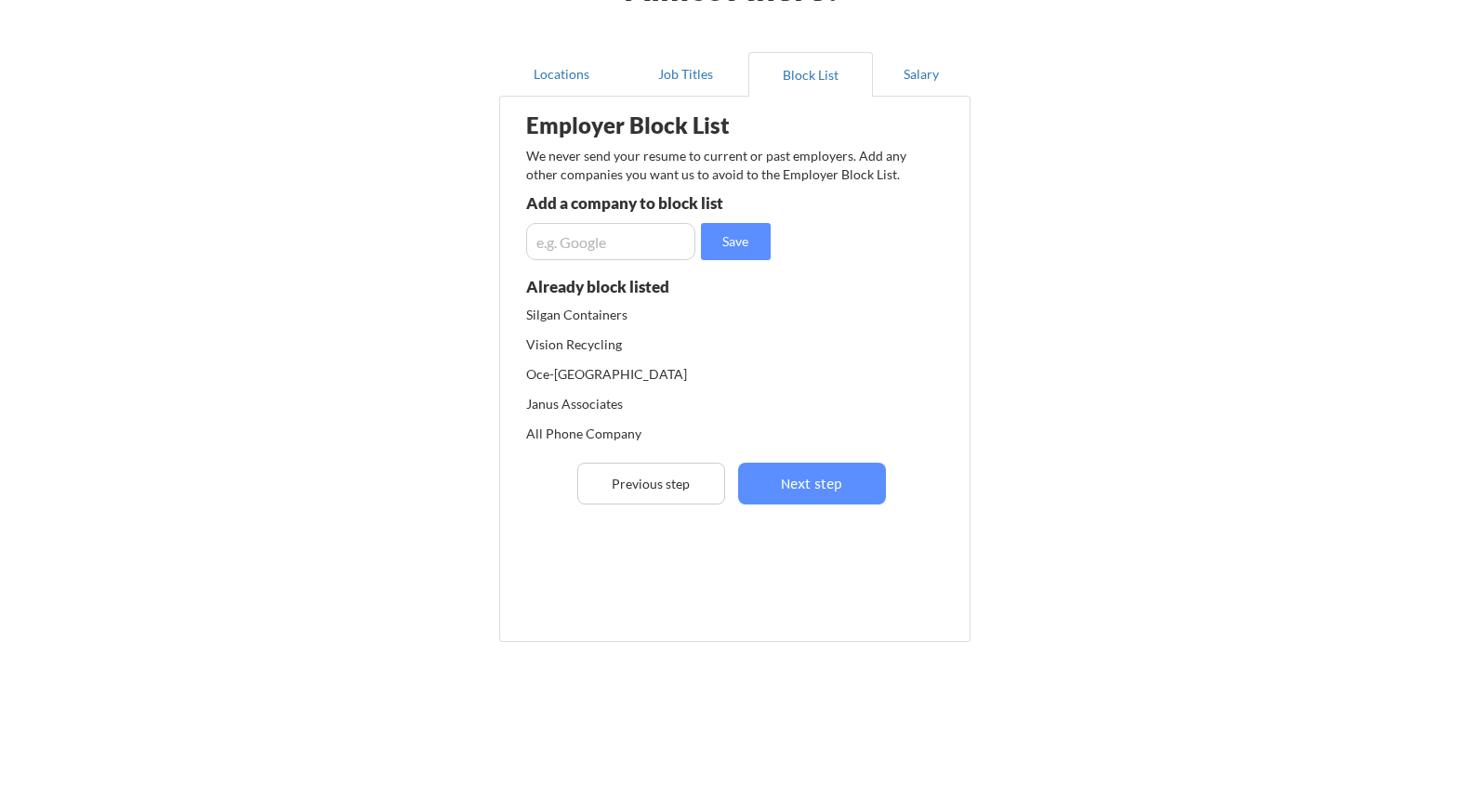
click at [594, 247] on input "input" at bounding box center [611, 241] width 169 height 37
click at [597, 246] on input "input" at bounding box center [611, 241] width 169 height 37
type input "Precision Cabinets"
click at [923, 75] on button "Salary" at bounding box center [922, 73] width 97 height 45
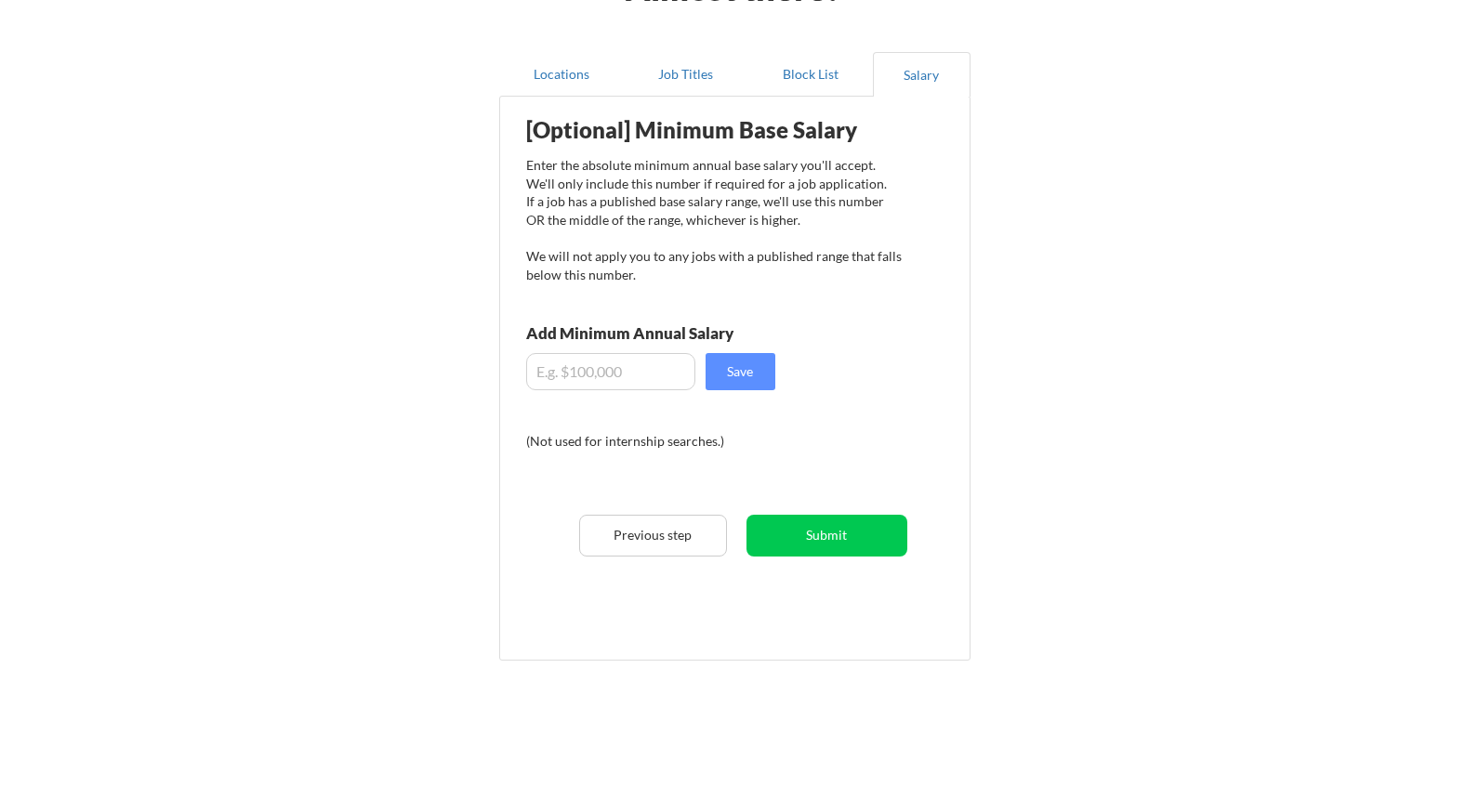
click at [567, 366] on input "input" at bounding box center [611, 371] width 169 height 37
type input "$110,000.00"
click at [739, 378] on button "Save" at bounding box center [740, 371] width 70 height 37
click at [556, 72] on button "Locations" at bounding box center [560, 73] width 124 height 45
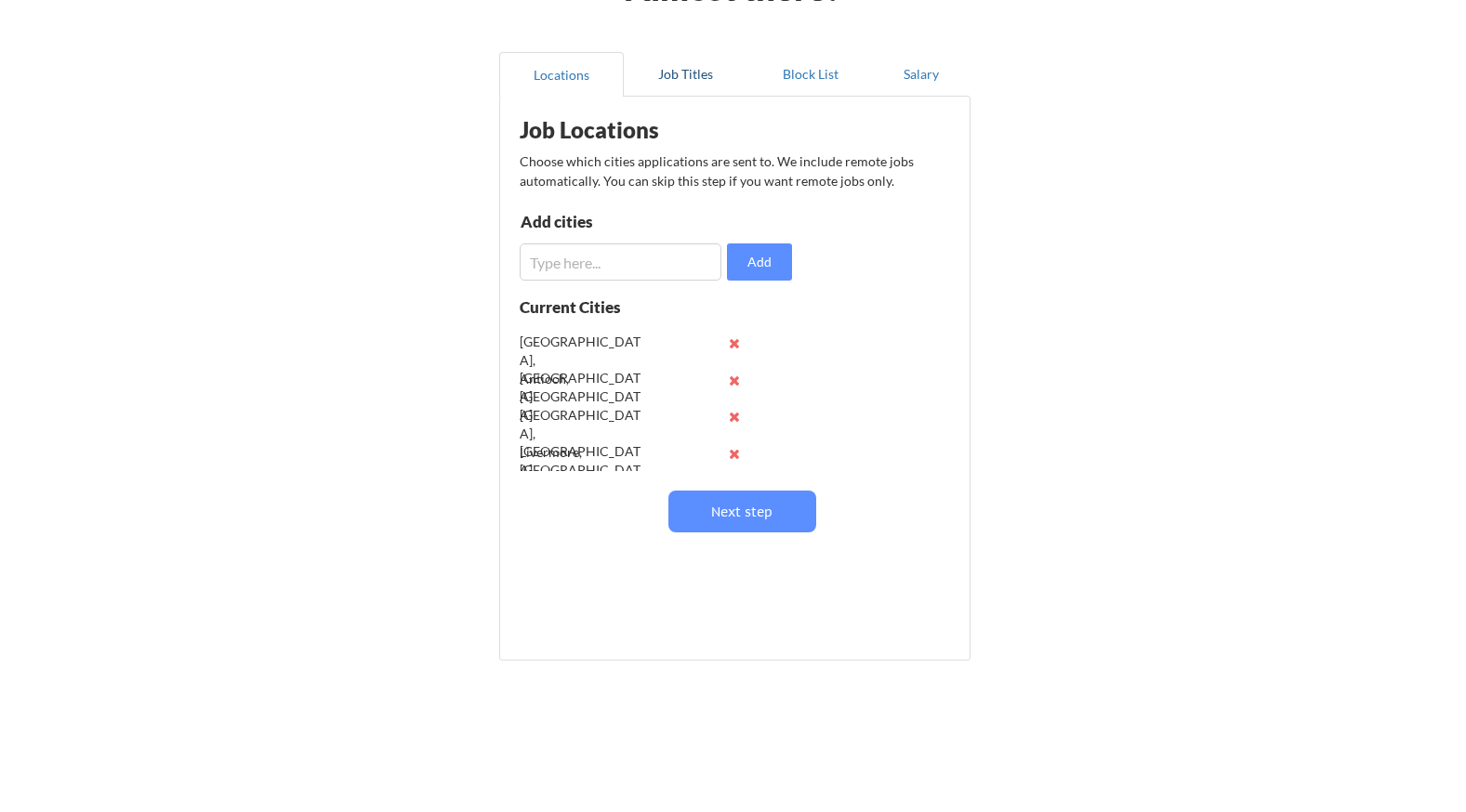
click at [687, 75] on button "Job Titles" at bounding box center [685, 73] width 124 height 45
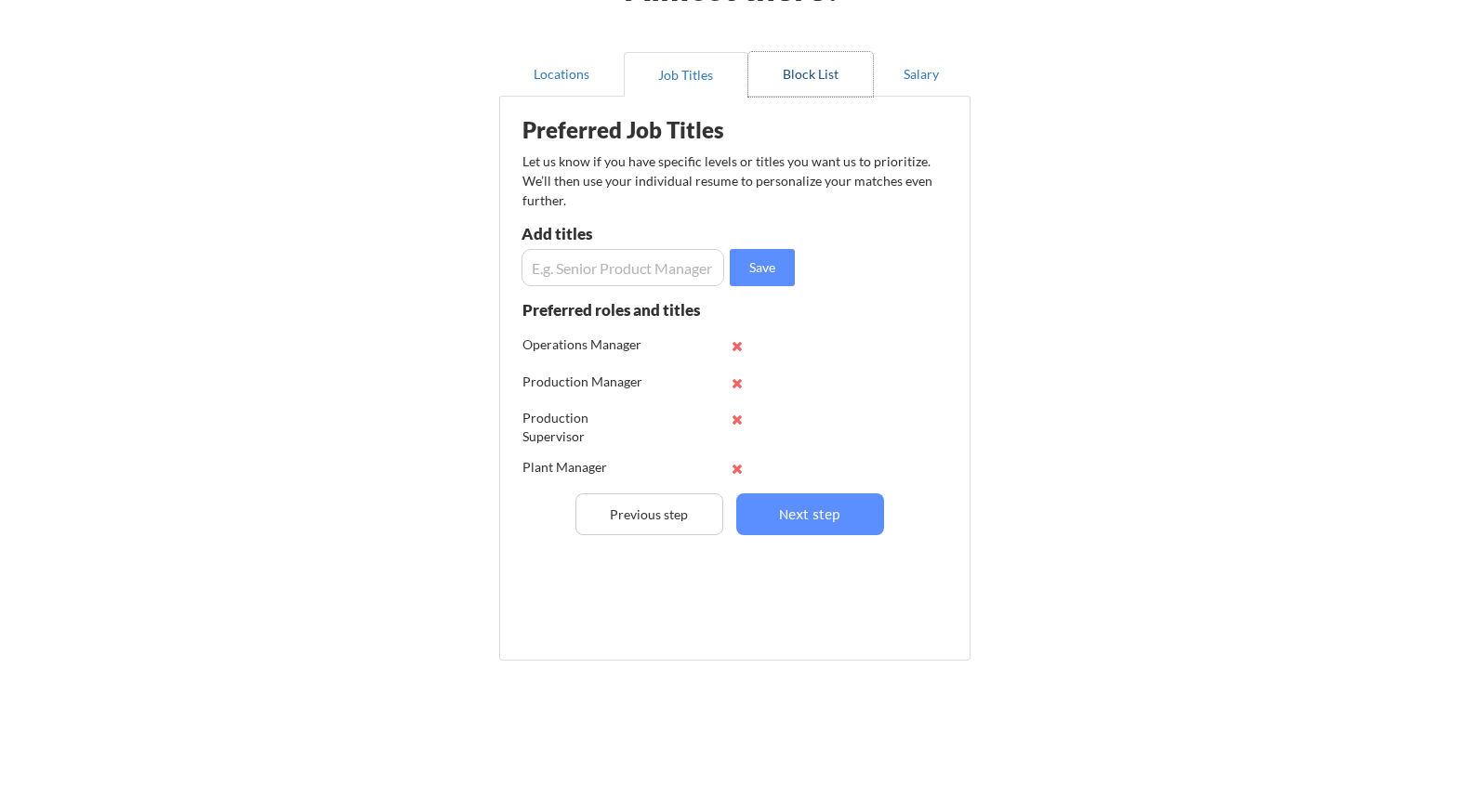
click at [814, 77] on button "Block List" at bounding box center [809, 73] width 124 height 45
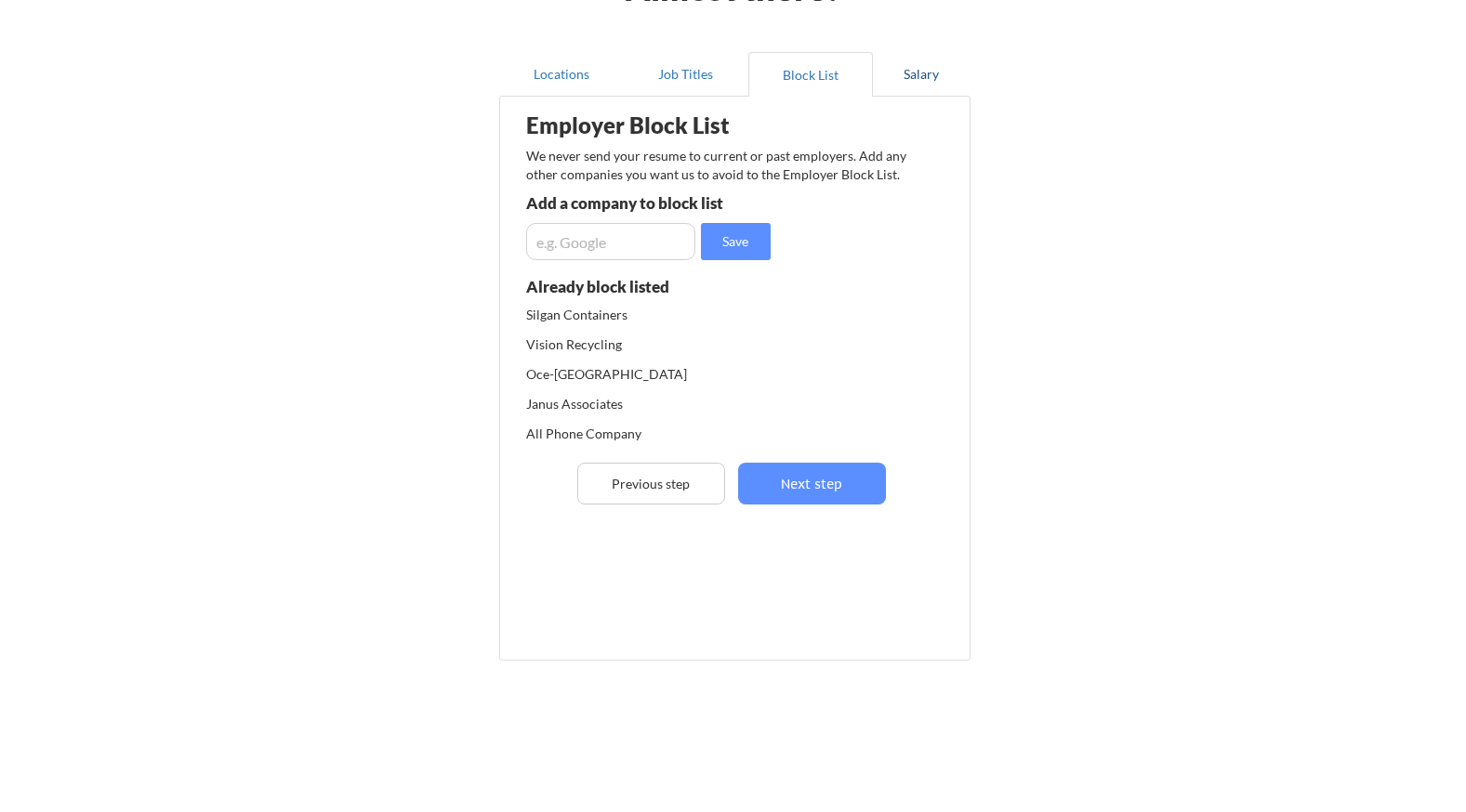
click at [921, 77] on button "Salary" at bounding box center [922, 73] width 97 height 45
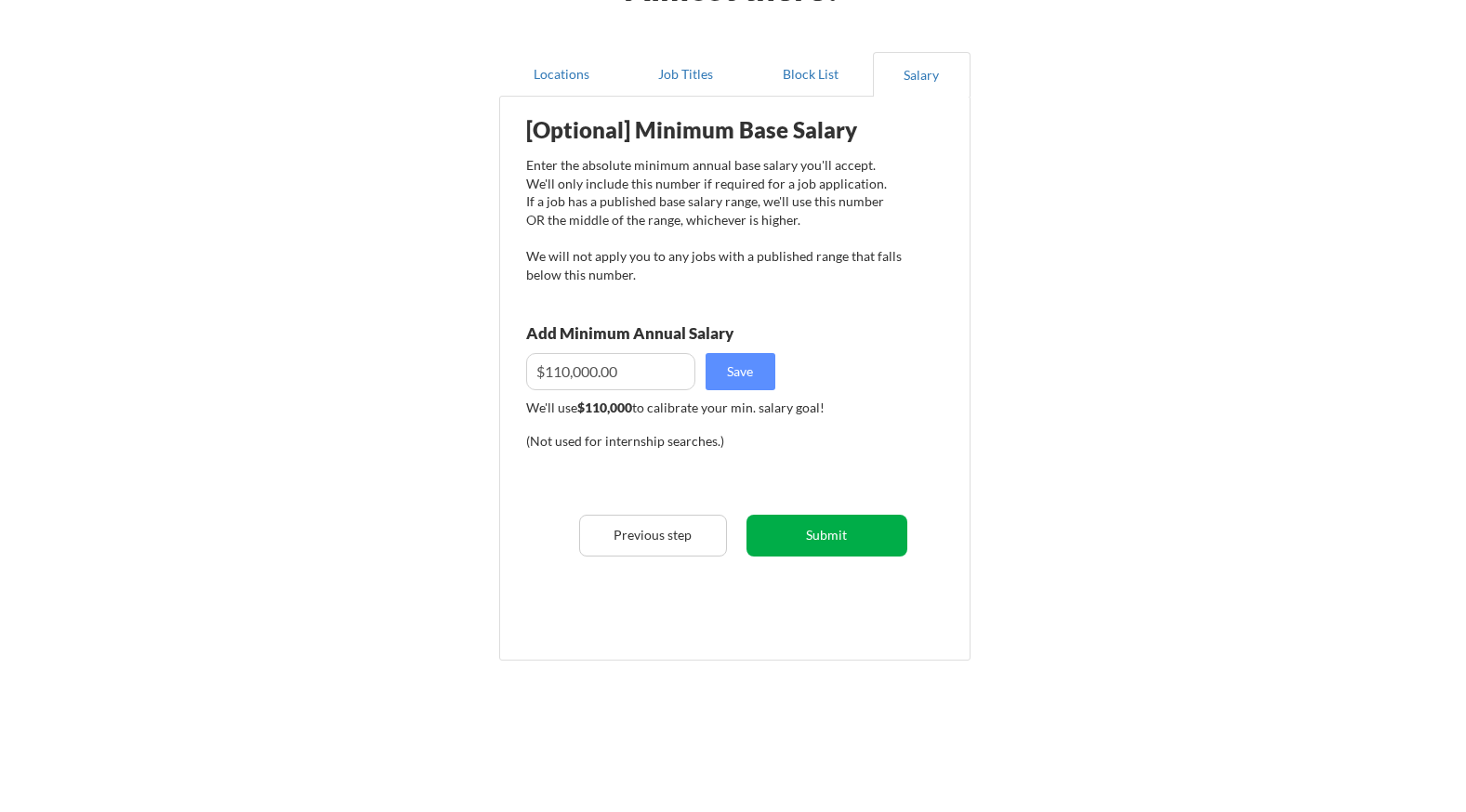
click at [831, 534] on button "Submit" at bounding box center [826, 535] width 161 height 42
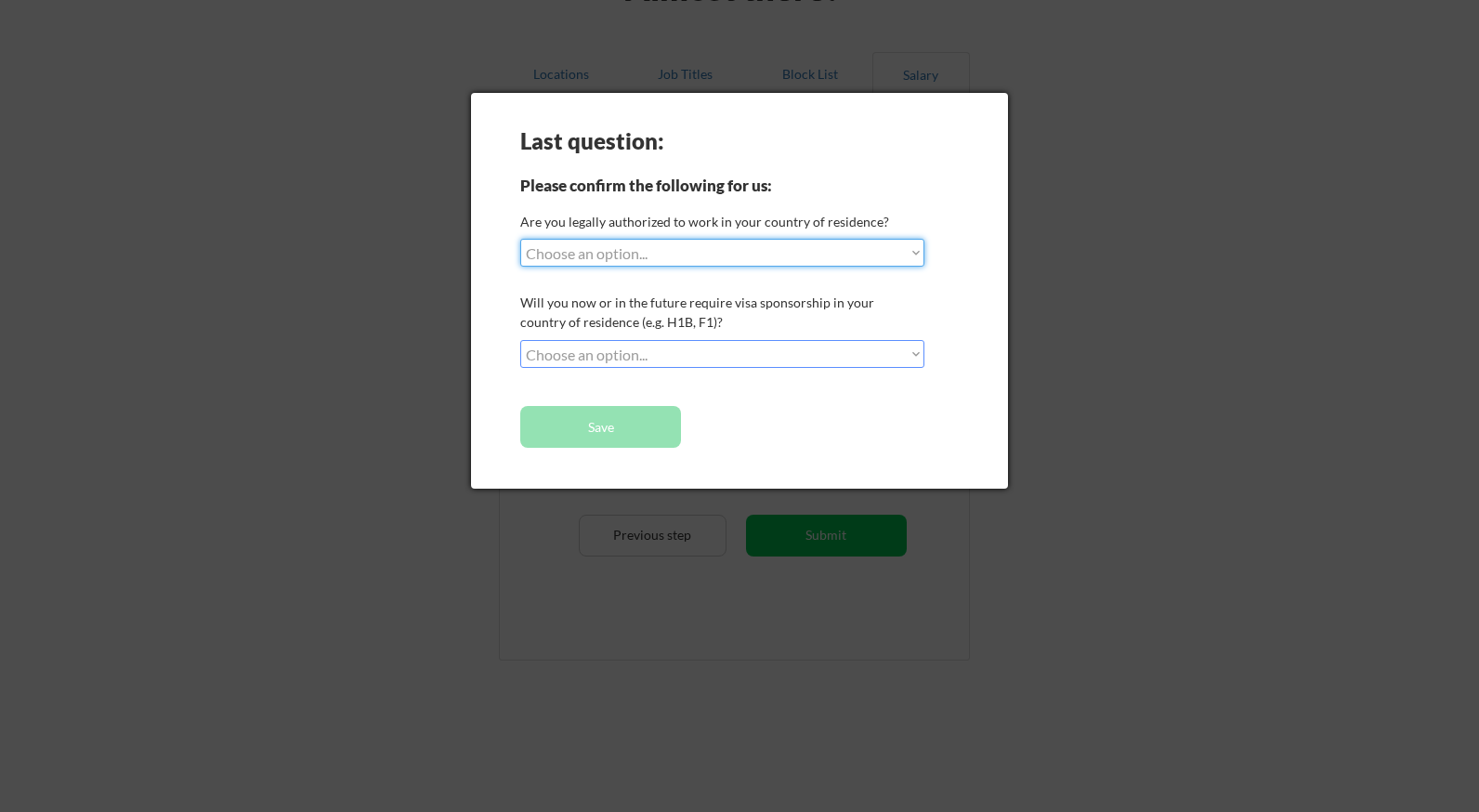
click at [913, 253] on select "Choose an option... Yes, I am a US Citizen Yes, I am a Canadian Citizen Yes, I …" at bounding box center [722, 252] width 404 height 28
select select ""yes__i_am_a_us_citizen""
click at [520, 238] on select "Choose an option... Yes, I am a US Citizen Yes, I am a Canadian Citizen Yes, I …" at bounding box center [722, 252] width 404 height 28
click at [913, 354] on select "Choose an option... No, I will not need sponsorship Yes, I will need sponsorship" at bounding box center [722, 353] width 404 height 28
select select ""no__i_will_not_need_sponsorship""
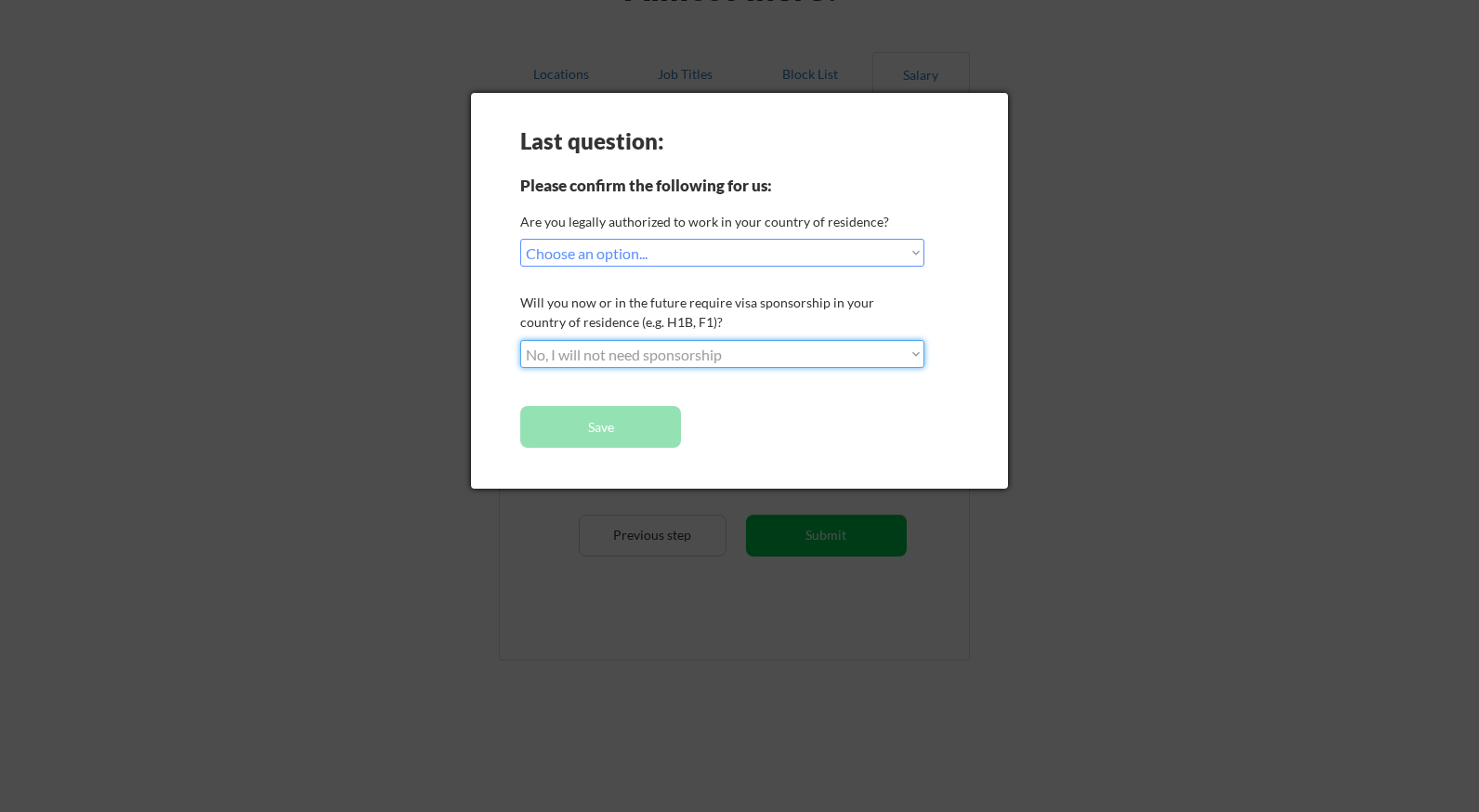
click at [520, 339] on select "Choose an option... No, I will not need sponsorship Yes, I will need sponsorship" at bounding box center [722, 353] width 404 height 28
click at [586, 426] on button "Save" at bounding box center [601, 427] width 161 height 42
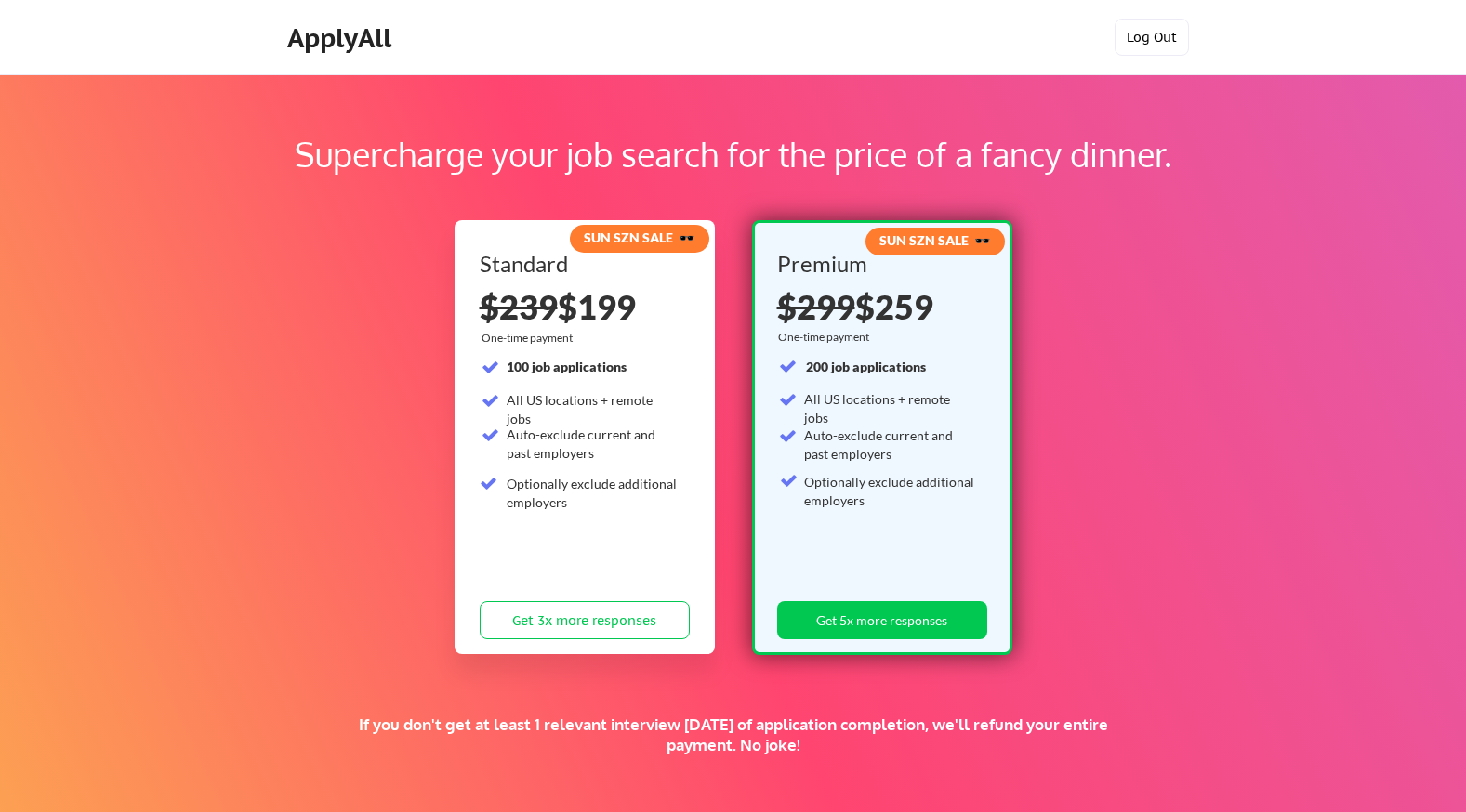
click at [1154, 42] on button "Log Out" at bounding box center [1151, 37] width 74 height 37
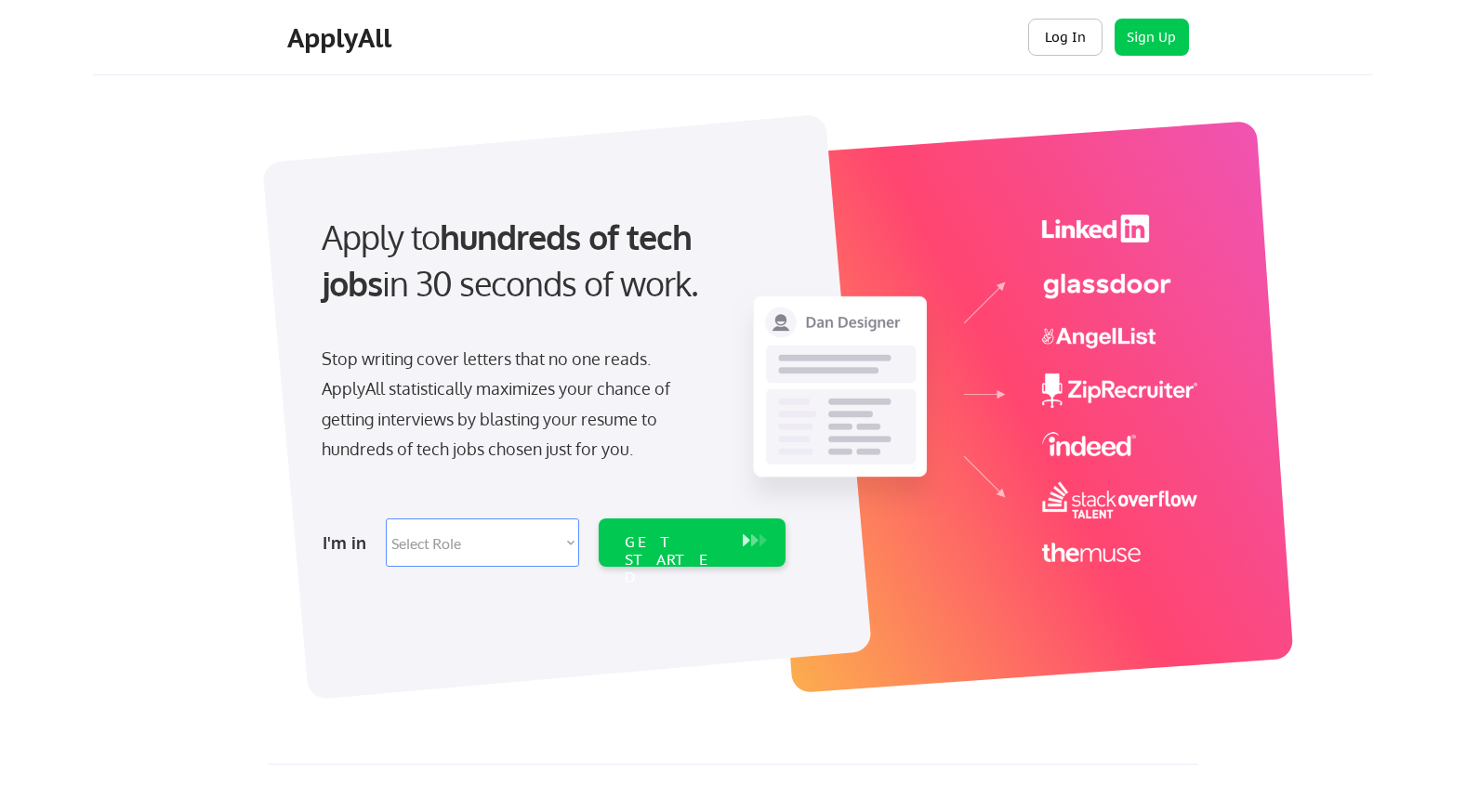
click at [1063, 35] on button "Log In" at bounding box center [1065, 37] width 74 height 37
